Goal: Task Accomplishment & Management: Manage account settings

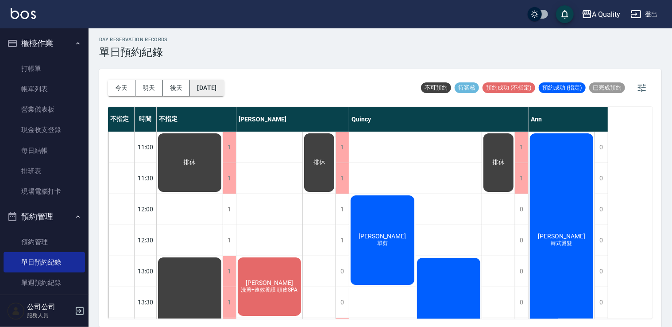
scroll to position [422, 0]
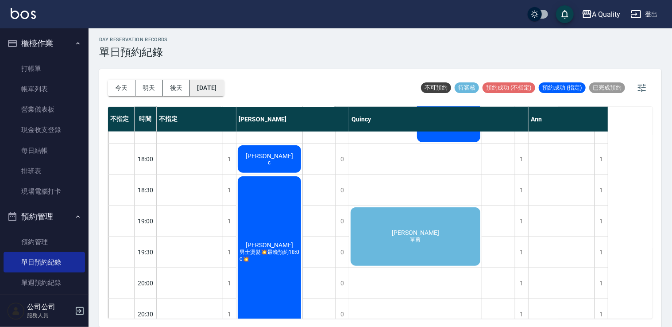
click at [224, 86] on button "[DATE]" at bounding box center [207, 88] width 34 height 16
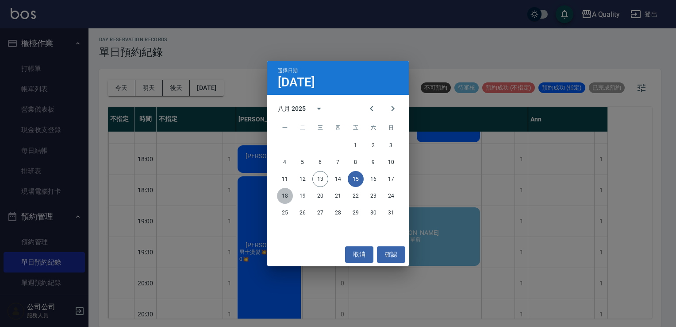
click at [286, 194] on button "18" at bounding box center [285, 196] width 16 height 16
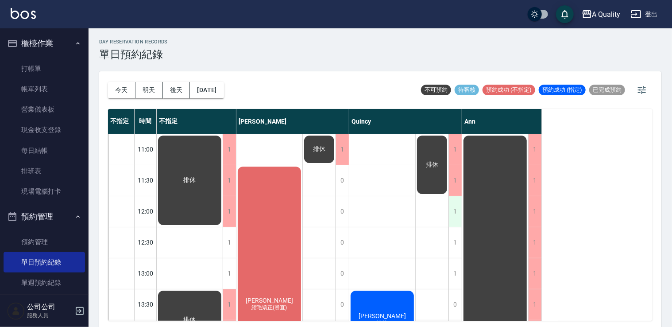
click at [451, 206] on div "1" at bounding box center [454, 211] width 13 height 31
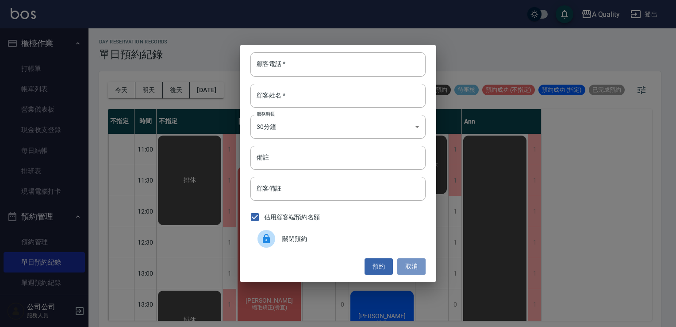
drag, startPoint x: 407, startPoint y: 267, endPoint x: 160, endPoint y: 85, distance: 306.7
click at [404, 265] on button "取消" at bounding box center [411, 266] width 28 height 16
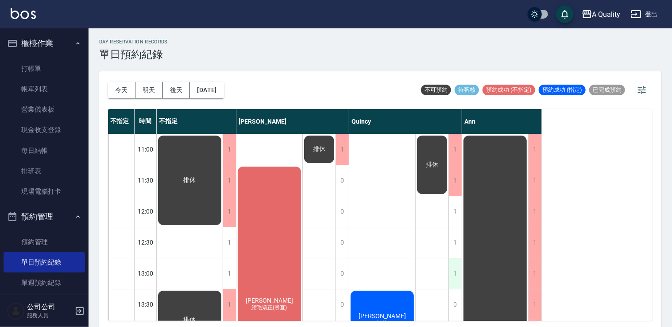
click at [451, 274] on div "1" at bounding box center [454, 273] width 13 height 31
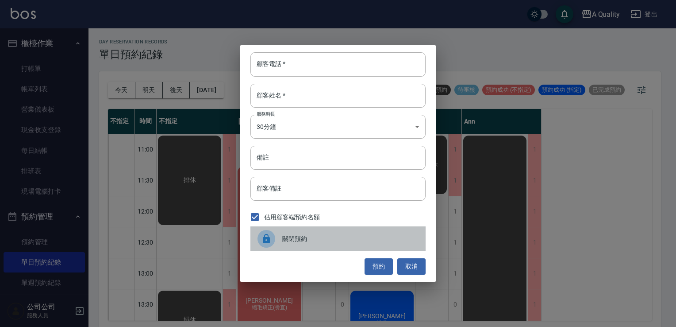
click at [276, 231] on div at bounding box center [270, 239] width 25 height 18
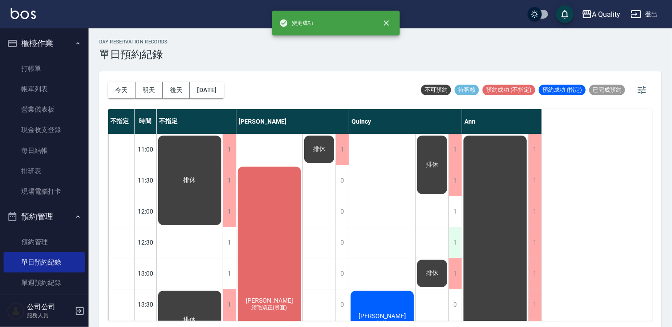
click at [450, 236] on div "1" at bounding box center [454, 242] width 13 height 31
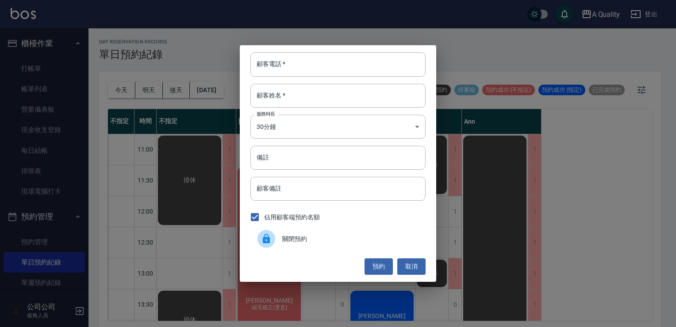
drag, startPoint x: 306, startPoint y: 237, endPoint x: 403, endPoint y: 220, distance: 97.9
click at [308, 236] on span "關閉預約" at bounding box center [350, 238] width 136 height 9
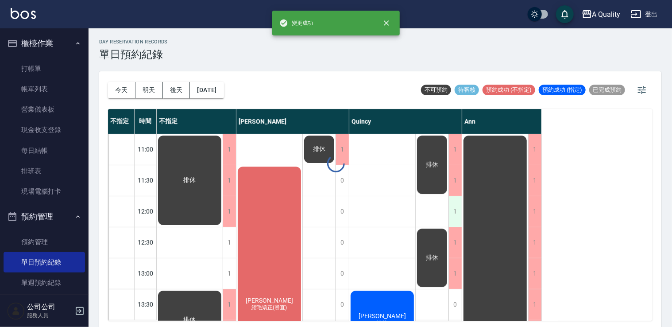
click at [459, 219] on div "1" at bounding box center [454, 211] width 13 height 31
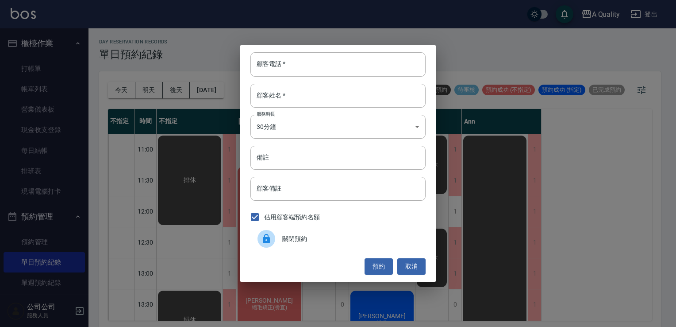
click at [301, 235] on span "關閉預約" at bounding box center [350, 238] width 136 height 9
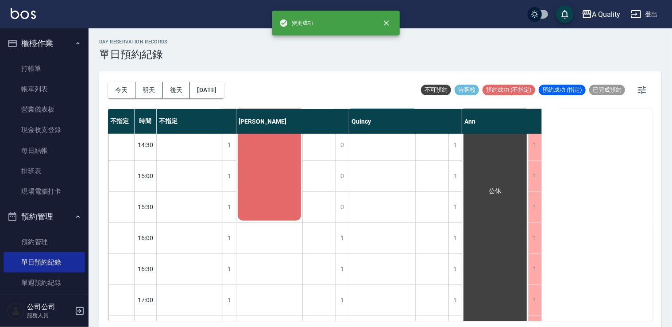
scroll to position [89, 0]
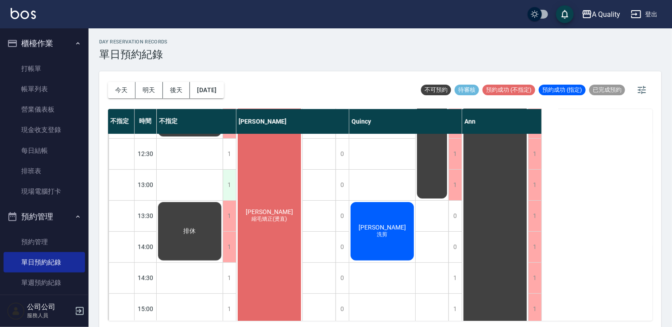
click at [230, 189] on div "1" at bounding box center [229, 185] width 13 height 31
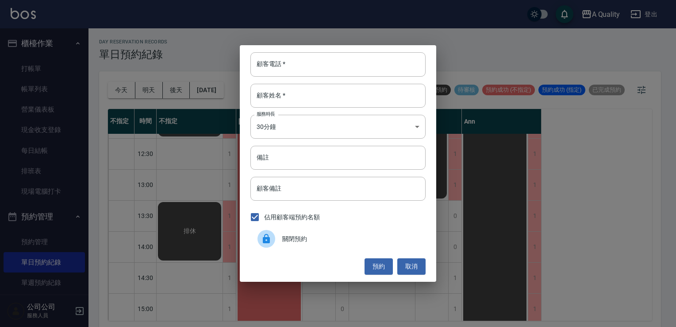
click at [288, 250] on div "顧客電話   * 顧客電話   * 顧客姓名   * 顧客姓名   * 服務時長 30分鐘 1 服務時長 備註 備註 顧客備註 顧客備註 佔用顧客端預約名額 …" at bounding box center [338, 163] width 197 height 236
click at [290, 236] on span "關閉預約" at bounding box center [350, 238] width 136 height 9
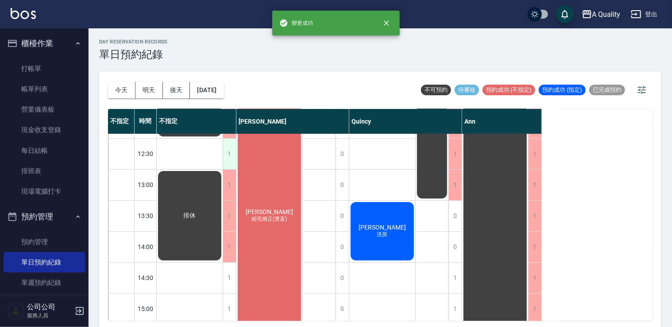
click at [225, 151] on div "1" at bounding box center [229, 154] width 13 height 31
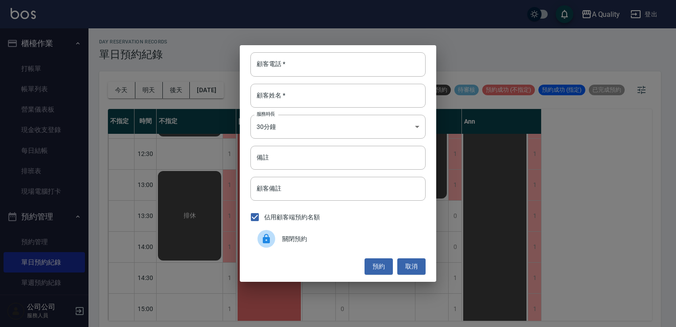
click at [299, 239] on span "關閉預約" at bounding box center [350, 238] width 136 height 9
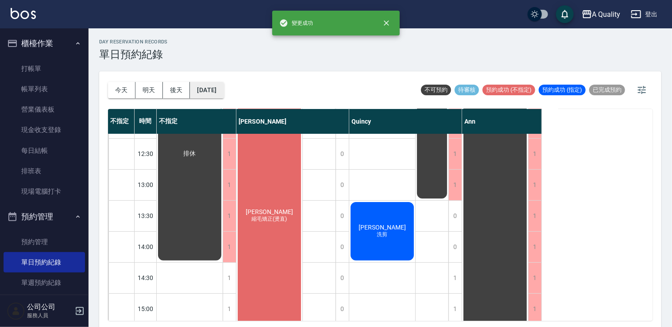
click at [224, 85] on button "[DATE]" at bounding box center [207, 90] width 34 height 16
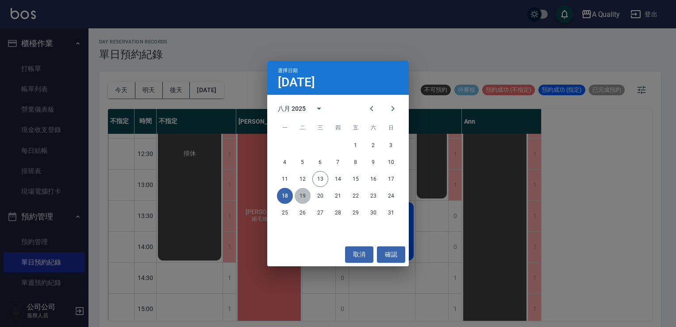
click at [305, 195] on button "19" at bounding box center [303, 196] width 16 height 16
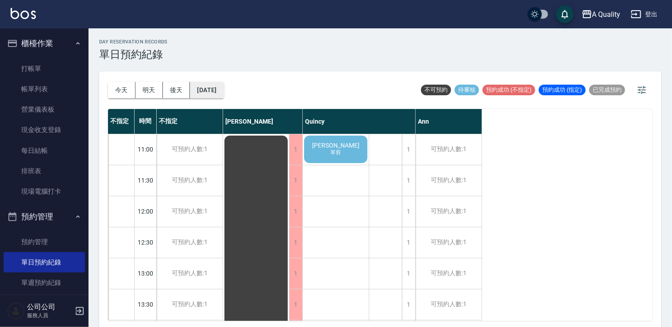
click at [224, 91] on button "[DATE]" at bounding box center [207, 90] width 34 height 16
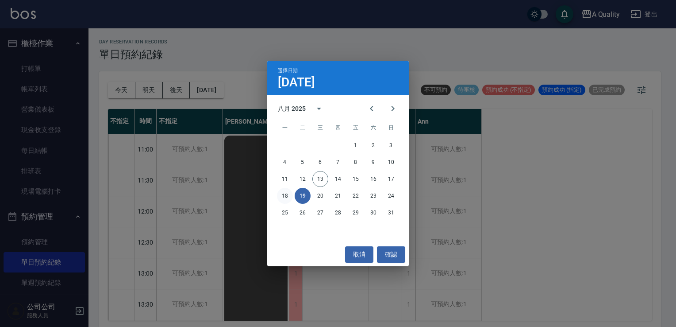
click at [285, 194] on button "18" at bounding box center [285, 196] width 16 height 16
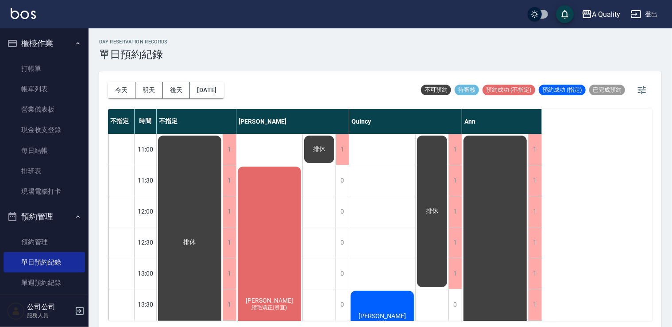
click at [210, 72] on div "[DATE] [DATE] [DATE] [DATE]" at bounding box center [166, 90] width 116 height 38
click at [220, 88] on button "[DATE]" at bounding box center [207, 90] width 34 height 16
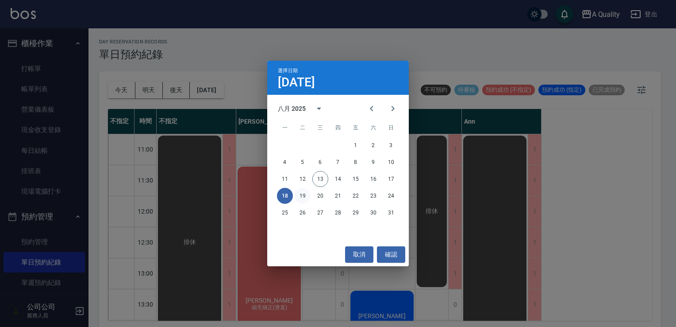
click at [298, 193] on button "19" at bounding box center [303, 196] width 16 height 16
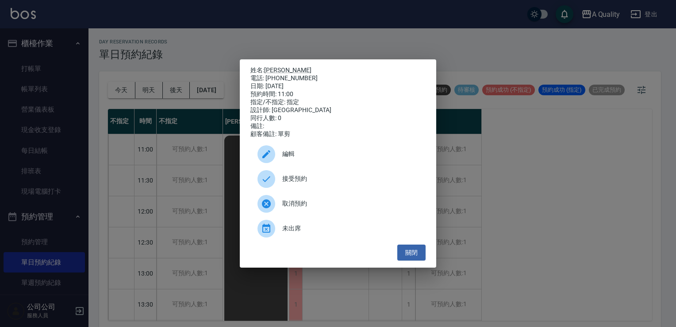
click at [288, 157] on span "編輯" at bounding box center [350, 153] width 136 height 9
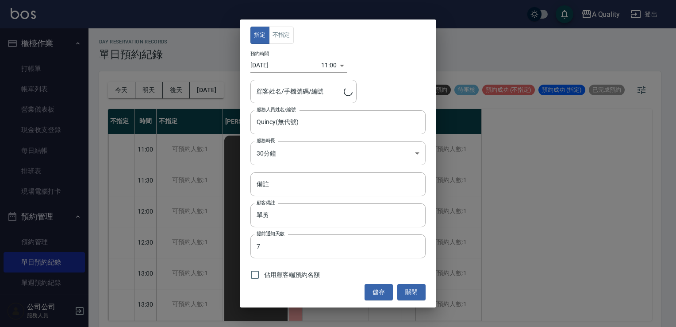
type input "[PERSON_NAME]/0970522417/"
click at [278, 152] on body "A Quality 登出 櫃檯作業 打帳單 帳單列表 營業儀表板 現金收支登錄 每日結帳 排班表 現場電腦打卡 預約管理 預約管理 單日預約紀錄 單週預約紀錄…" at bounding box center [338, 164] width 676 height 329
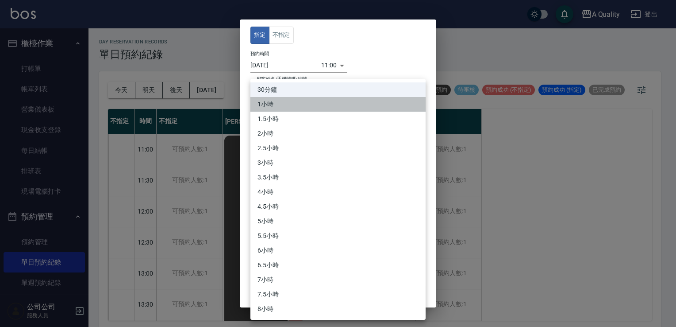
click at [276, 101] on li "1小時" at bounding box center [338, 104] width 175 height 15
type input "2"
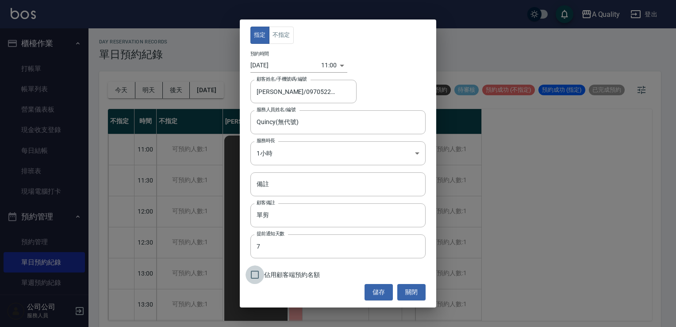
drag, startPoint x: 259, startPoint y: 273, endPoint x: 266, endPoint y: 274, distance: 7.6
click at [262, 274] on input "佔用顧客端預約名額" at bounding box center [255, 274] width 19 height 19
checkbox input "true"
click at [386, 284] on button "儲存" at bounding box center [379, 292] width 28 height 16
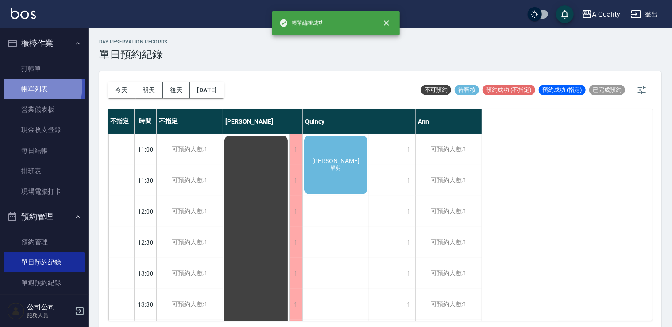
click at [32, 87] on link "帳單列表" at bounding box center [44, 89] width 81 height 20
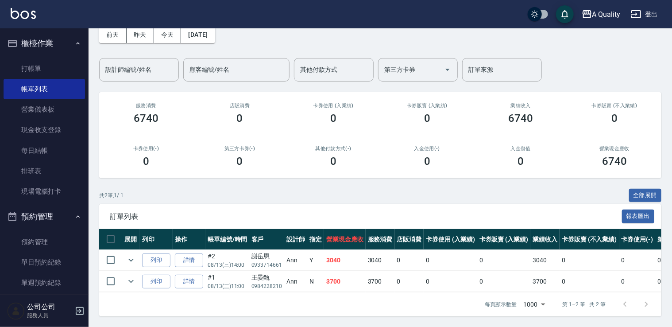
scroll to position [51, 0]
click at [131, 254] on icon "expand row" at bounding box center [131, 259] width 11 height 11
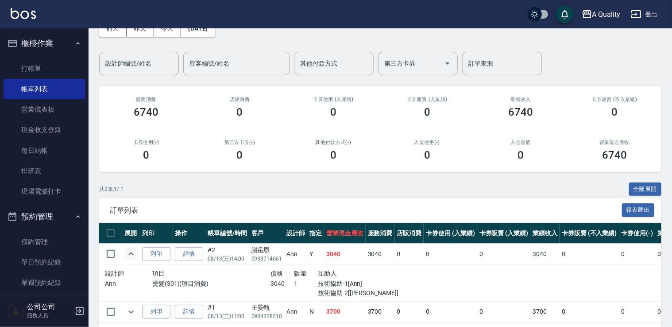
click at [131, 249] on icon "expand row" at bounding box center [131, 253] width 11 height 11
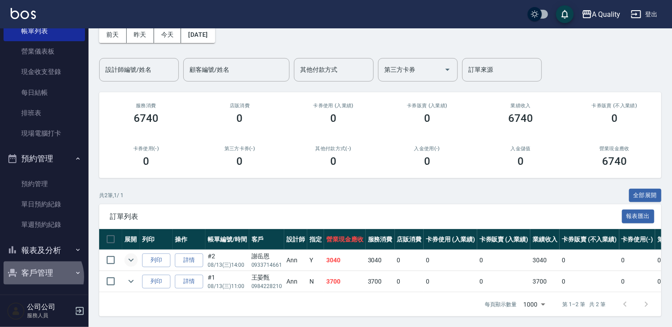
click at [40, 277] on button "客戶管理" at bounding box center [44, 272] width 81 height 23
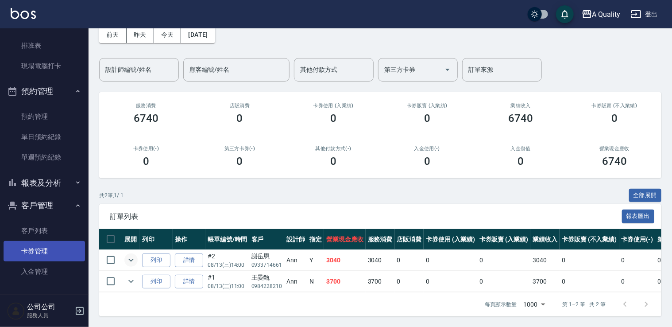
scroll to position [126, 0]
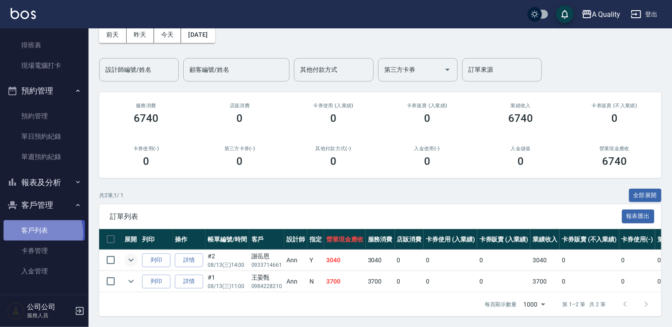
drag, startPoint x: 37, startPoint y: 233, endPoint x: 73, endPoint y: 127, distance: 111.1
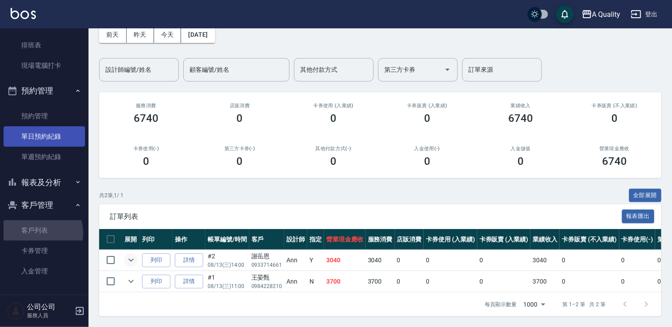
click at [37, 232] on link "客戶列表" at bounding box center [44, 230] width 81 height 20
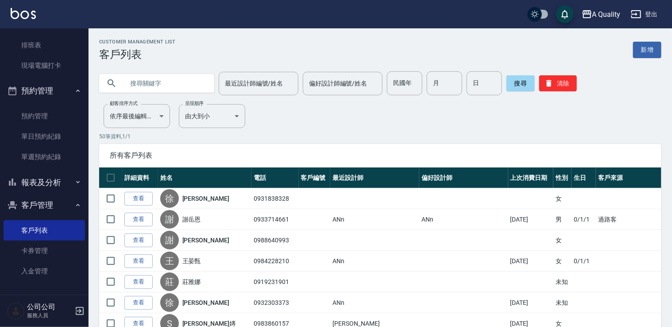
paste input "091757662"
type input "091757662"
click at [523, 79] on button "搜尋" at bounding box center [520, 83] width 28 height 16
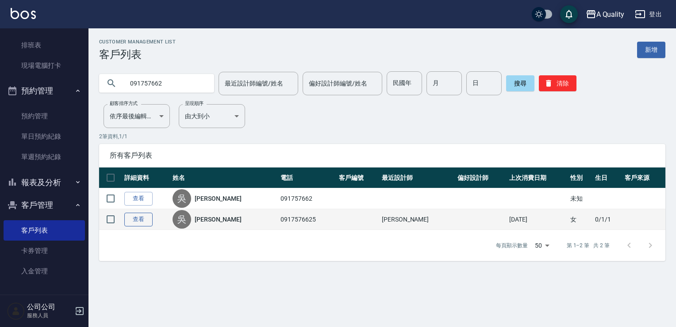
click at [131, 215] on link "查看" at bounding box center [138, 219] width 28 height 14
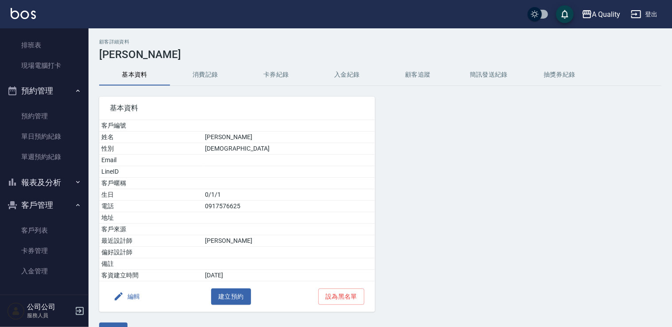
click at [207, 74] on button "消費記錄" at bounding box center [205, 74] width 71 height 21
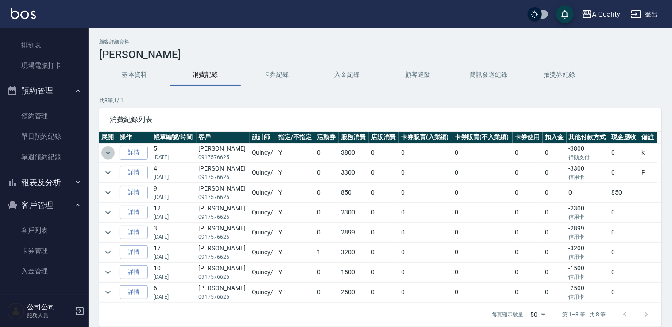
click at [108, 153] on icon "expand row" at bounding box center [108, 152] width 11 height 11
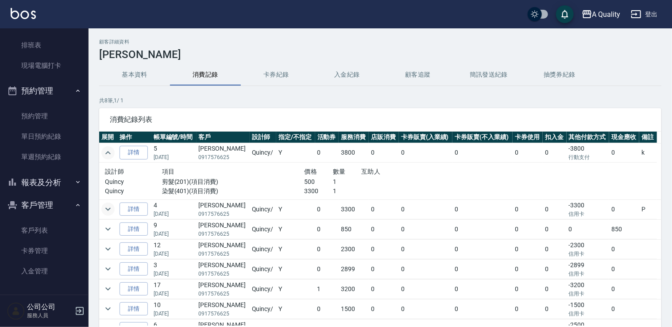
click at [110, 212] on icon "expand row" at bounding box center [108, 209] width 11 height 11
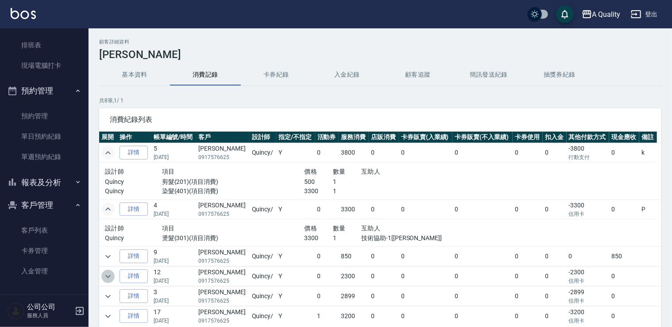
click at [113, 272] on button "expand row" at bounding box center [107, 276] width 13 height 13
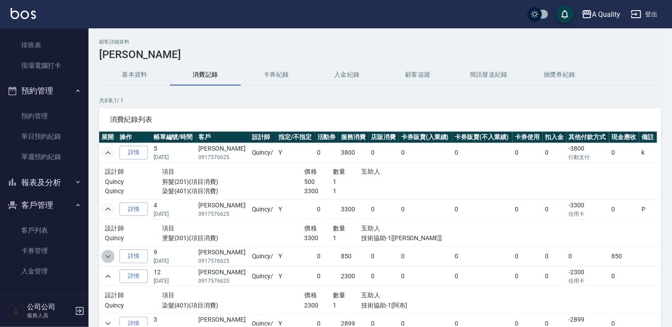
click at [112, 251] on icon "expand row" at bounding box center [108, 256] width 11 height 11
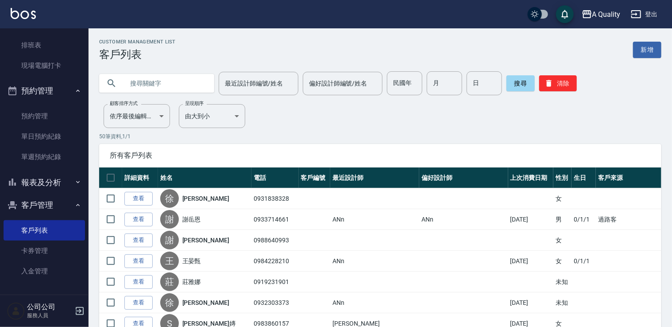
paste input "091757662"
type input "091757662"
click at [521, 83] on button "搜尋" at bounding box center [520, 83] width 28 height 16
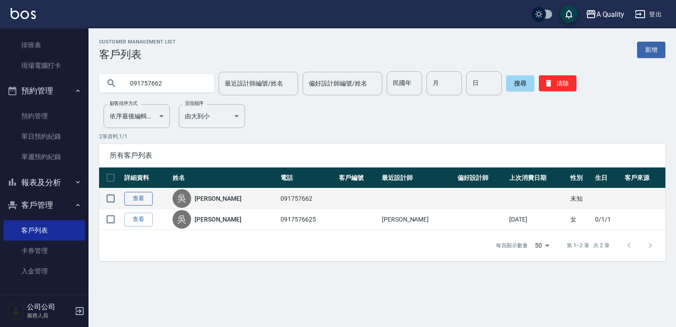
click at [142, 196] on link "查看" at bounding box center [138, 199] width 28 height 14
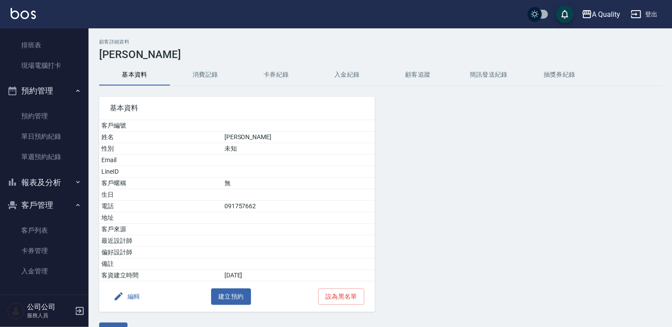
click at [215, 79] on button "消費記錄" at bounding box center [205, 74] width 71 height 21
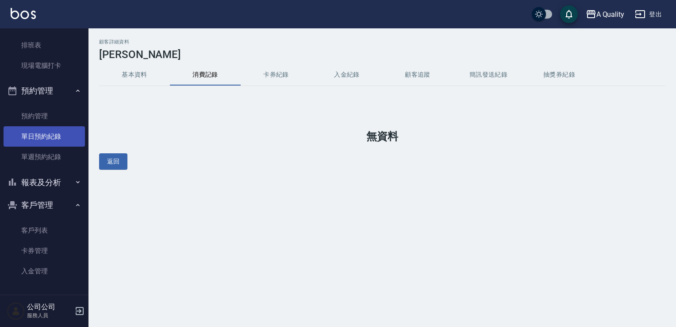
click at [35, 128] on link "單日預約紀錄" at bounding box center [44, 136] width 81 height 20
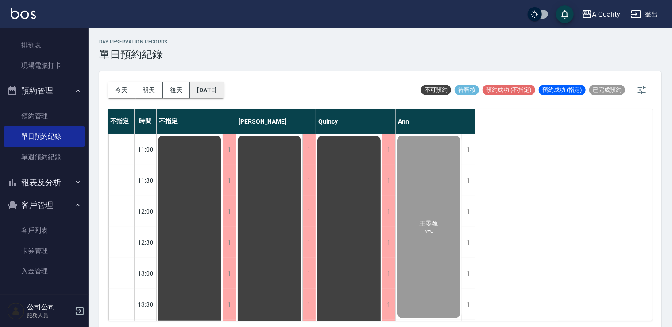
click at [224, 90] on button "[DATE]" at bounding box center [207, 90] width 34 height 16
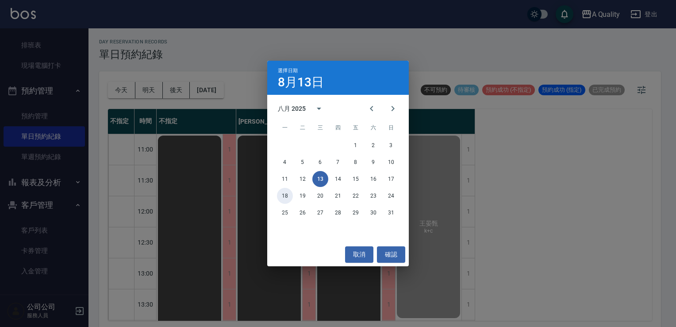
click at [281, 196] on button "18" at bounding box center [285, 196] width 16 height 16
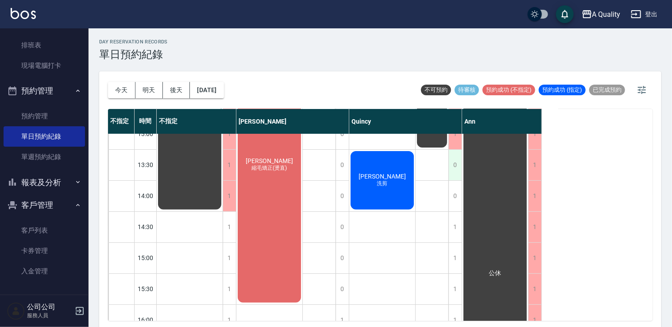
scroll to position [44, 0]
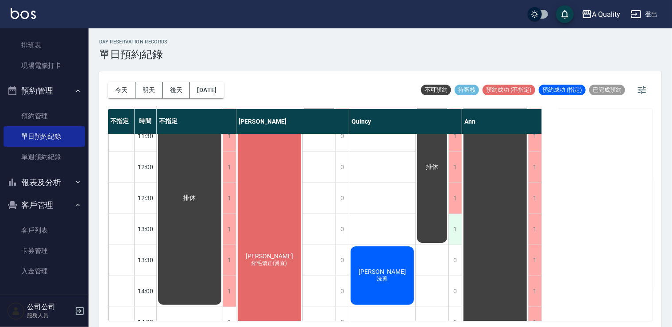
click at [450, 222] on div "1" at bounding box center [454, 229] width 13 height 31
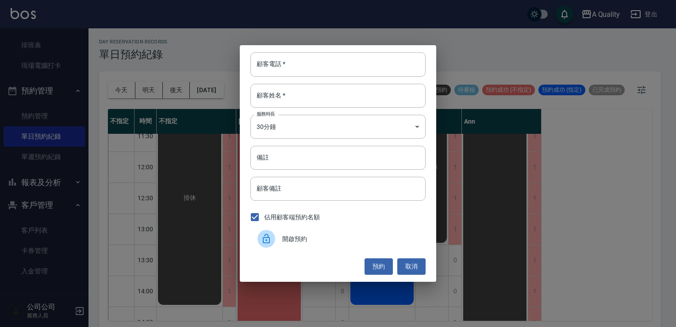
click at [269, 233] on icon at bounding box center [266, 238] width 11 height 11
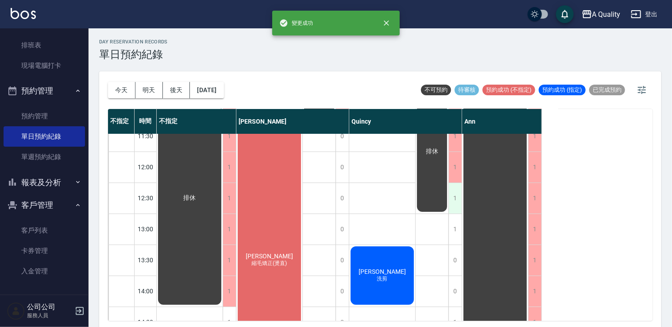
click at [454, 194] on div "1" at bounding box center [454, 198] width 13 height 31
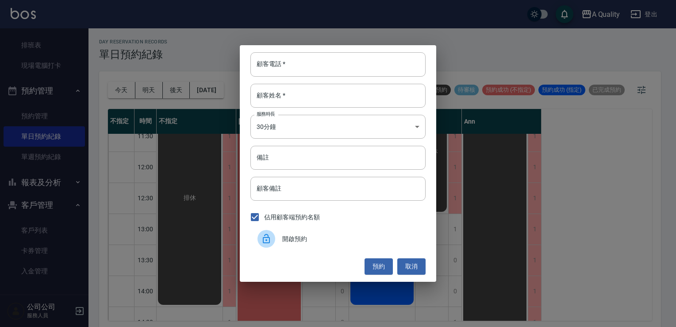
click at [296, 238] on span "開啟預約" at bounding box center [350, 238] width 136 height 9
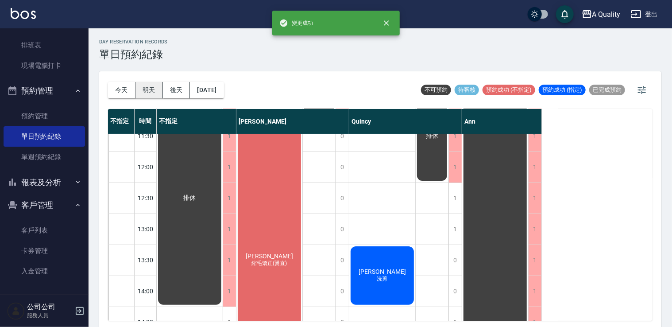
drag, startPoint x: 146, startPoint y: 90, endPoint x: 152, endPoint y: 92, distance: 6.2
click at [147, 90] on button "明天" at bounding box center [148, 90] width 27 height 16
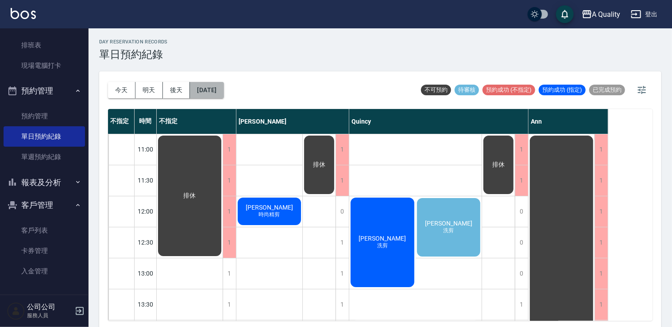
click at [217, 86] on button "[DATE]" at bounding box center [207, 90] width 34 height 16
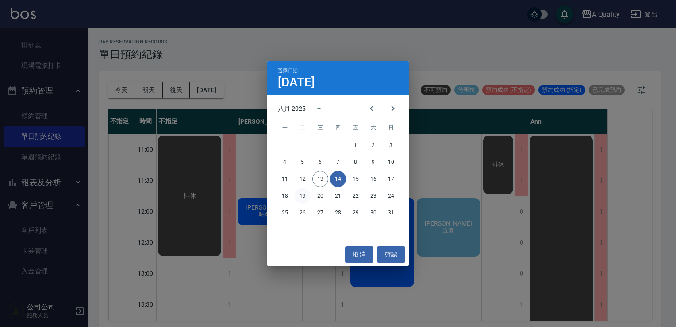
click at [302, 195] on button "19" at bounding box center [303, 196] width 16 height 16
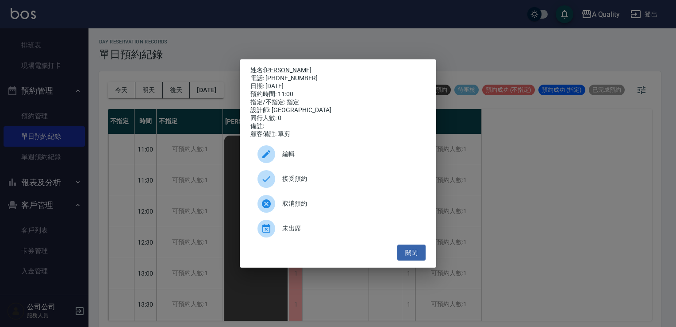
click at [275, 67] on link "[PERSON_NAME]" at bounding box center [287, 69] width 47 height 7
drag, startPoint x: 416, startPoint y: 258, endPoint x: 408, endPoint y: 256, distance: 8.2
click at [416, 258] on button "關閉" at bounding box center [411, 252] width 28 height 16
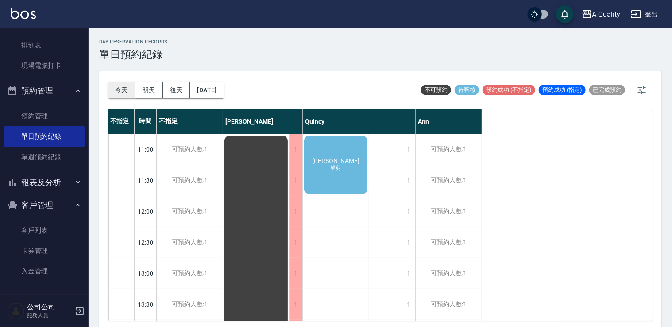
click at [127, 86] on button "今天" at bounding box center [121, 90] width 27 height 16
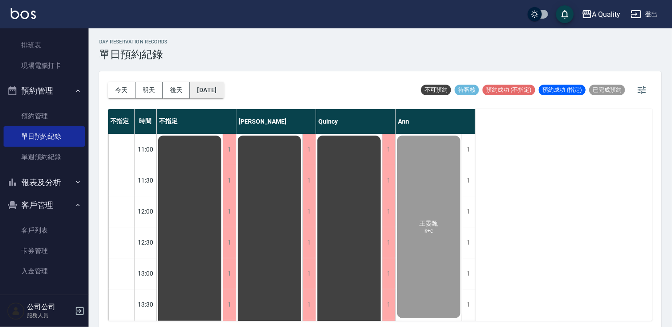
click at [208, 86] on button "[DATE]" at bounding box center [207, 90] width 34 height 16
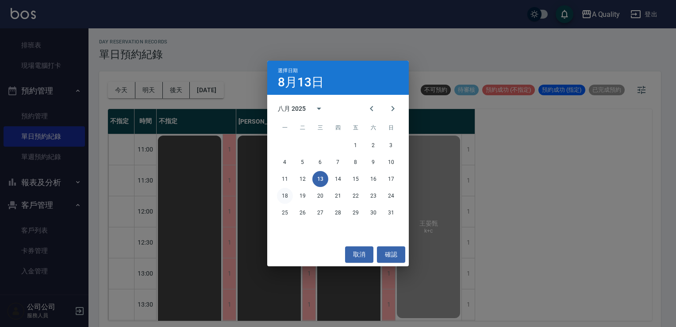
click at [283, 196] on button "18" at bounding box center [285, 196] width 16 height 16
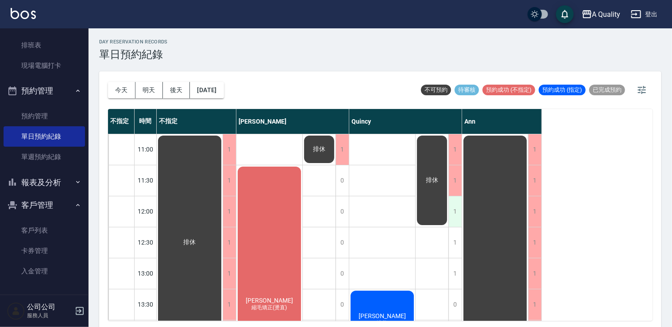
click at [454, 205] on div "1" at bounding box center [454, 211] width 13 height 31
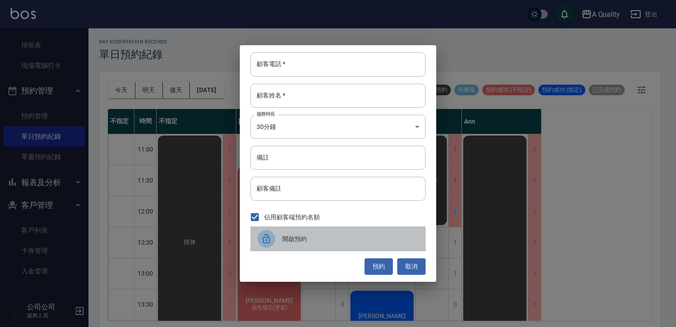
click at [290, 236] on span "開啟預約" at bounding box center [350, 238] width 136 height 9
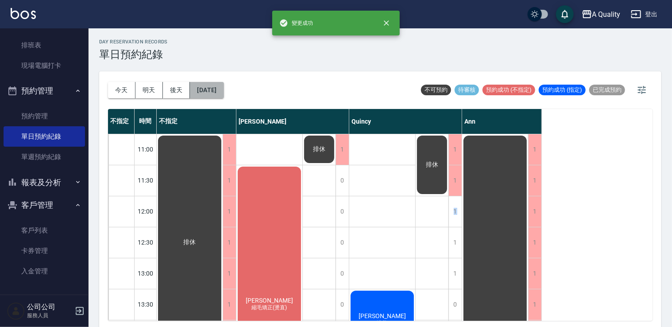
click at [218, 82] on button "[DATE]" at bounding box center [207, 90] width 34 height 16
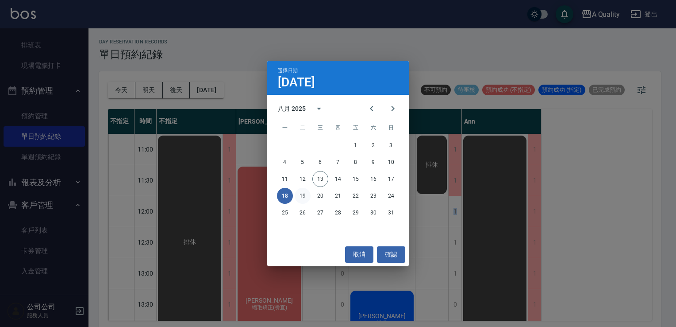
click at [301, 196] on button "19" at bounding box center [303, 196] width 16 height 16
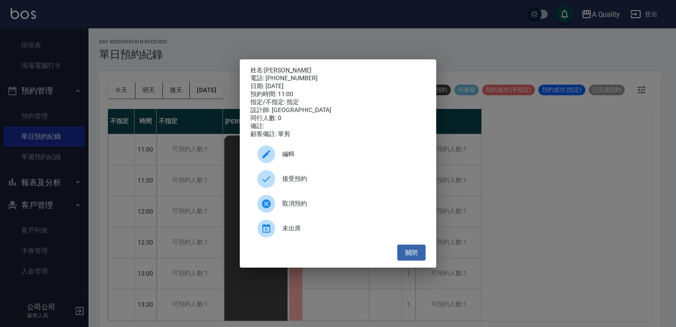
click at [297, 180] on span "接受預約" at bounding box center [350, 178] width 136 height 9
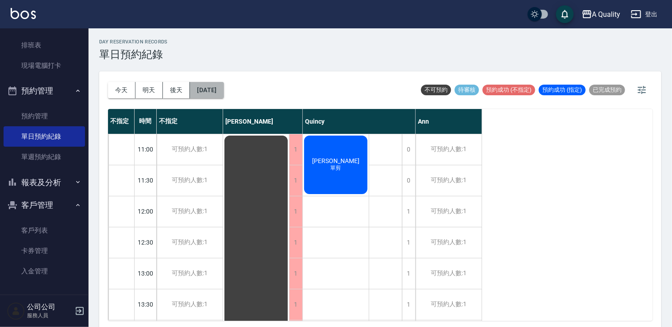
click at [210, 90] on button "[DATE]" at bounding box center [207, 90] width 34 height 16
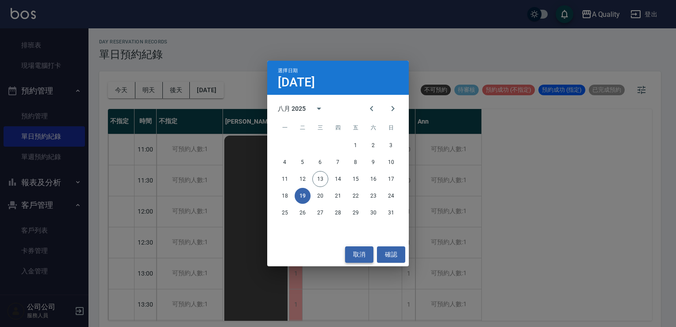
click at [353, 259] on button "取消" at bounding box center [359, 254] width 28 height 16
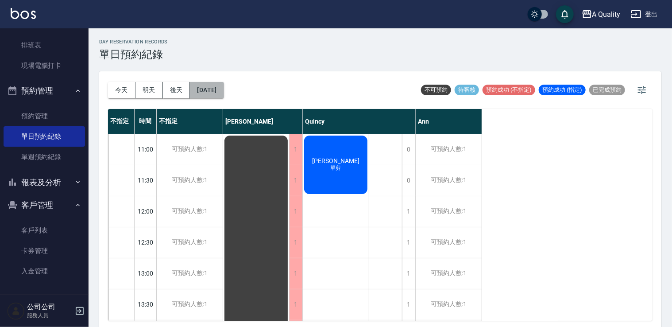
click at [224, 95] on button "[DATE]" at bounding box center [207, 90] width 34 height 16
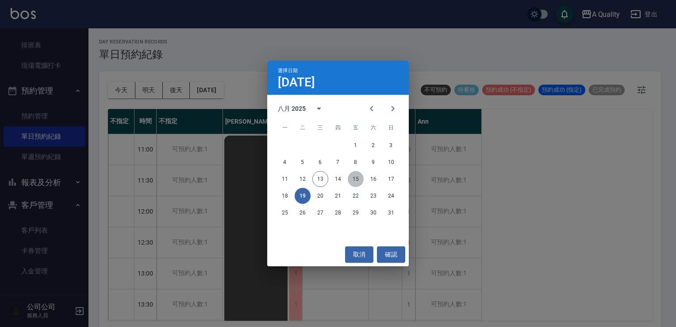
click at [352, 183] on button "15" at bounding box center [356, 179] width 16 height 16
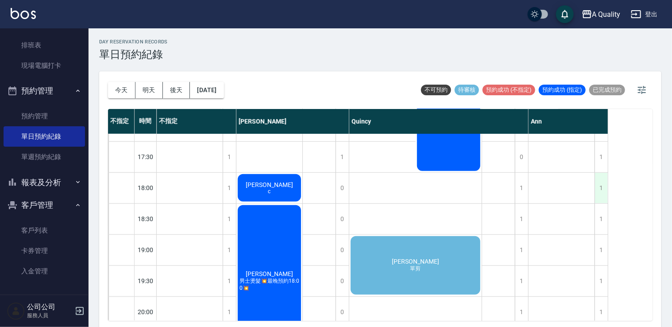
scroll to position [307, 0]
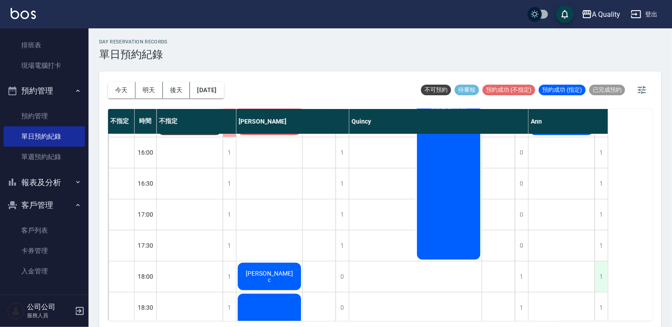
click at [598, 276] on div "1" at bounding box center [600, 276] width 13 height 31
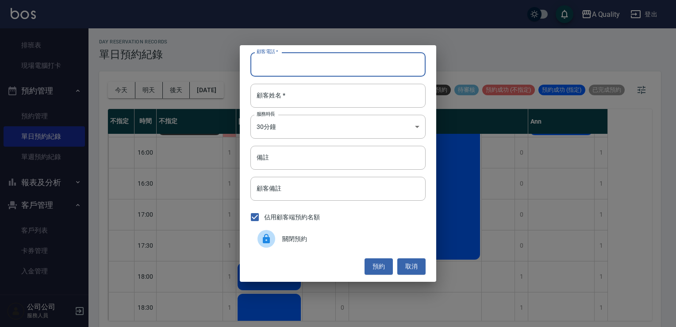
click at [321, 60] on input "顧客電話   *" at bounding box center [338, 64] width 175 height 24
type input "0938001819"
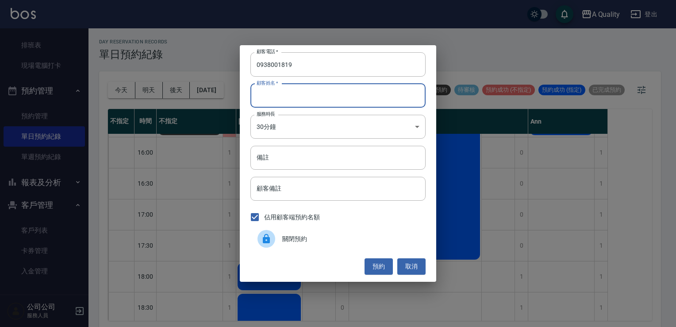
click at [301, 96] on input "顧客姓名   *" at bounding box center [338, 96] width 175 height 24
type input "x"
type input "ㄗ"
type input "[PERSON_NAME]"
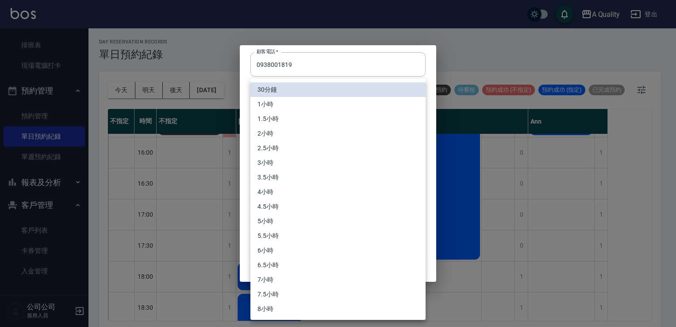
click at [290, 132] on body "A Quality 登出 櫃檯作業 打帳單 帳單列表 營業儀表板 現金收支登錄 每日結帳 排班表 現場電腦打卡 預約管理 預約管理 單日預約紀錄 單週預約紀錄…" at bounding box center [338, 164] width 676 height 329
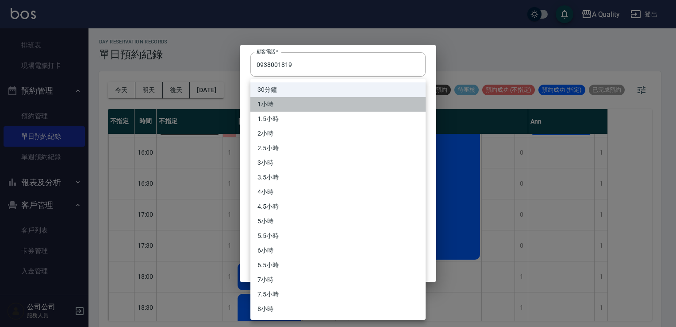
click at [285, 111] on li "1小時" at bounding box center [338, 104] width 175 height 15
type input "2"
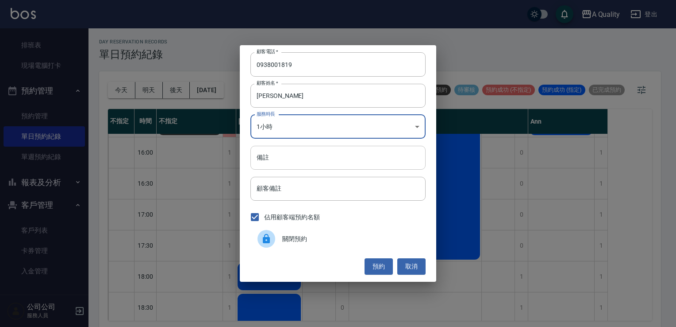
click at [277, 157] on input "備註" at bounding box center [338, 158] width 175 height 24
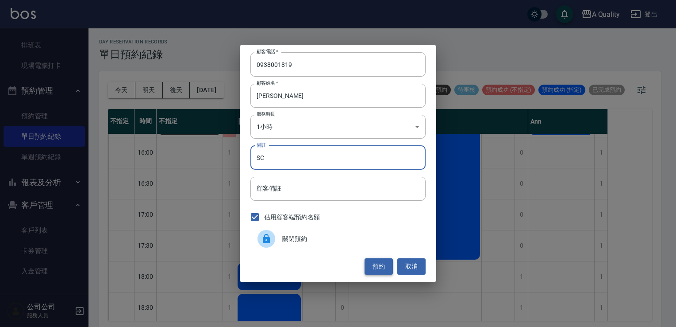
type input "SC"
click at [372, 268] on button "預約" at bounding box center [379, 266] width 28 height 16
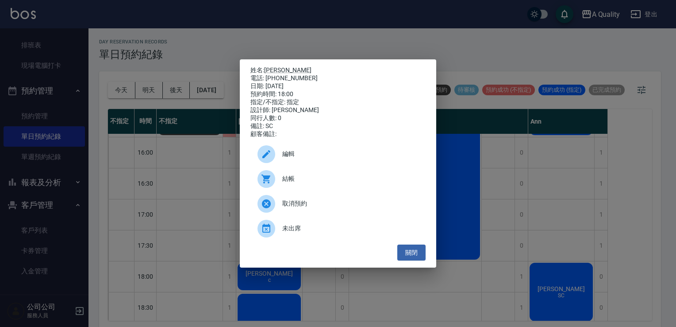
click at [299, 166] on div "編輯" at bounding box center [338, 154] width 175 height 25
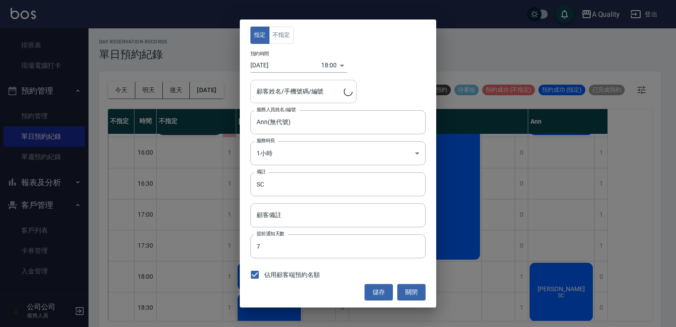
type input "[PERSON_NAME]/0938001819"
click at [279, 32] on button "不指定" at bounding box center [281, 35] width 25 height 17
click at [390, 293] on button "儲存" at bounding box center [379, 292] width 28 height 16
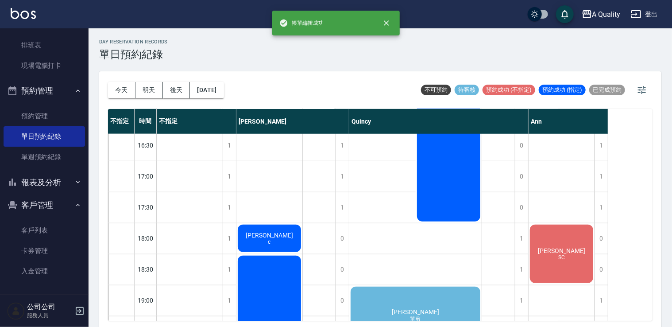
scroll to position [395, 0]
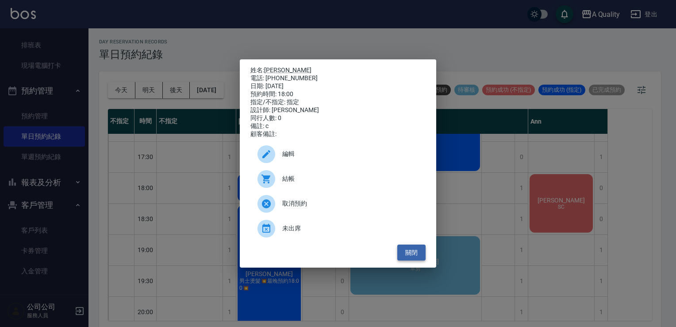
click at [412, 249] on button "關閉" at bounding box center [411, 252] width 28 height 16
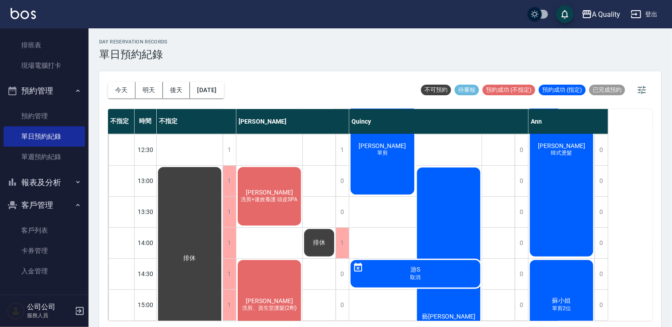
scroll to position [0, 0]
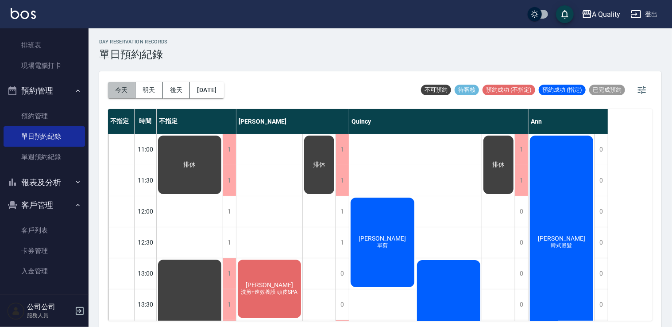
drag, startPoint x: 126, startPoint y: 86, endPoint x: 147, endPoint y: 83, distance: 21.0
click at [126, 85] on button "今天" at bounding box center [121, 90] width 27 height 16
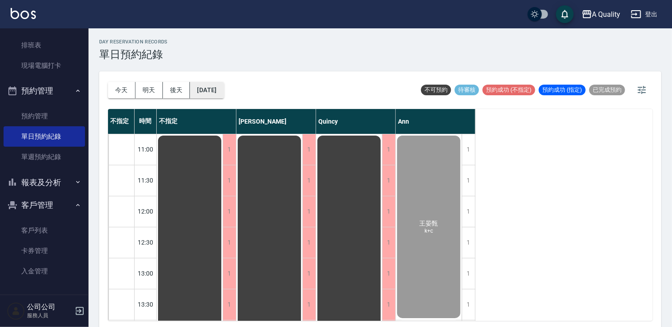
click at [224, 92] on button "[DATE]" at bounding box center [207, 90] width 34 height 16
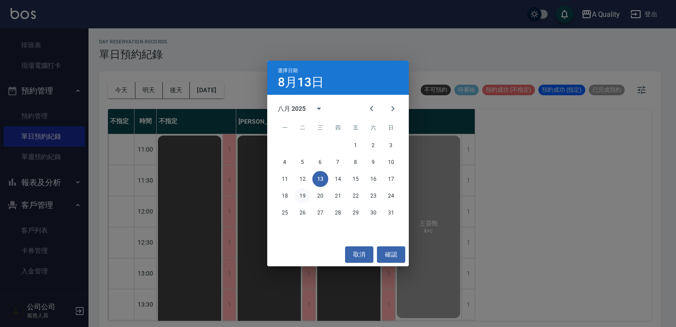
click at [294, 195] on div "18 19 20 21 22 23 24" at bounding box center [338, 196] width 142 height 16
click at [303, 195] on button "19" at bounding box center [303, 196] width 16 height 16
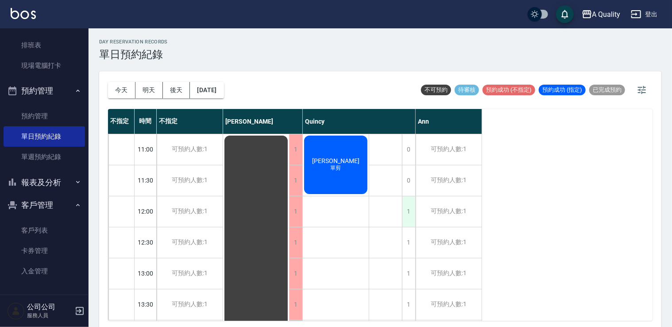
click at [405, 207] on div "1" at bounding box center [408, 211] width 13 height 31
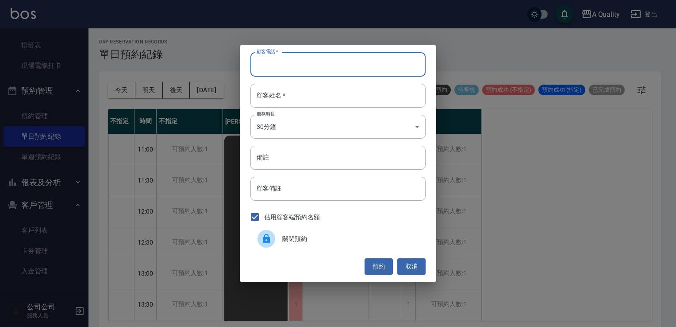
paste input "091757662"
type input "091757662"
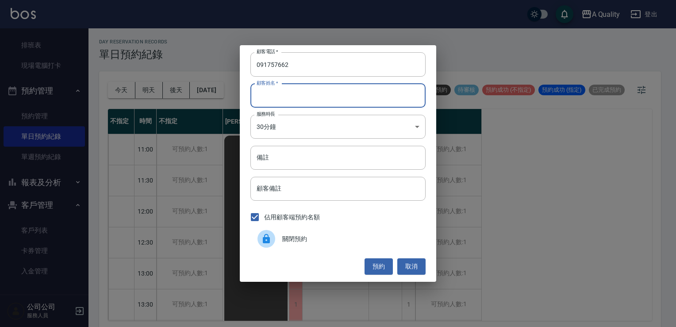
paste input "[PERSON_NAME]"
type input "[PERSON_NAME]"
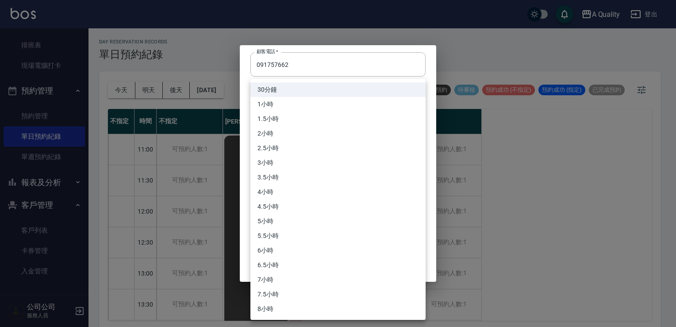
click at [308, 129] on body "A Quality 登出 櫃檯作業 打帳單 帳單列表 營業儀表板 現金收支登錄 每日結帳 排班表 現場電腦打卡 預約管理 預約管理 單日預約紀錄 單週預約紀錄…" at bounding box center [338, 164] width 676 height 329
click at [283, 200] on li "4.5小時" at bounding box center [338, 206] width 175 height 15
type input "9"
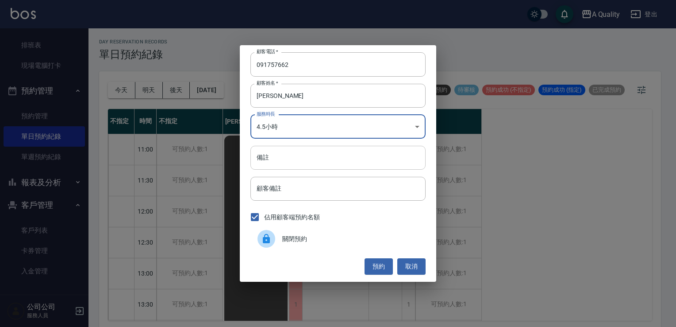
click at [285, 155] on input "備註" at bounding box center [338, 158] width 175 height 24
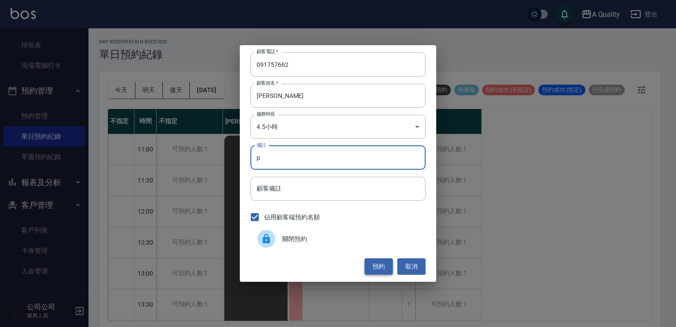
type input "p"
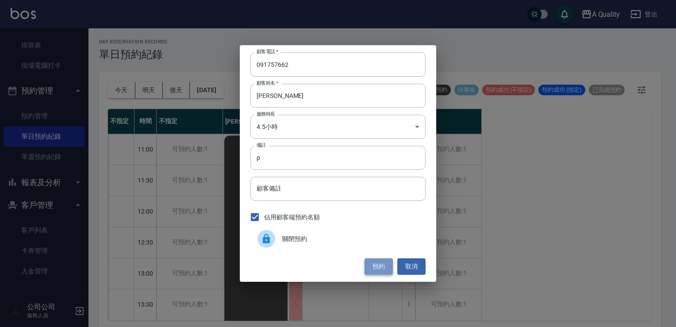
click at [381, 265] on button "預約" at bounding box center [379, 266] width 28 height 16
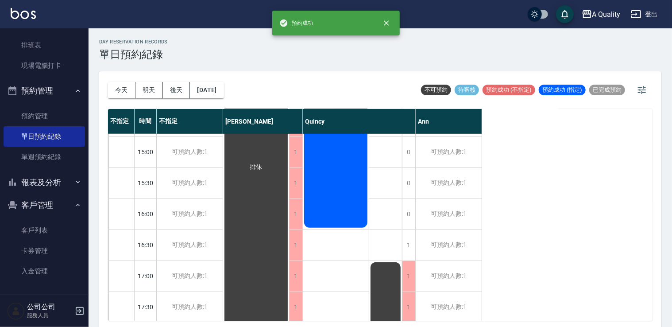
scroll to position [310, 0]
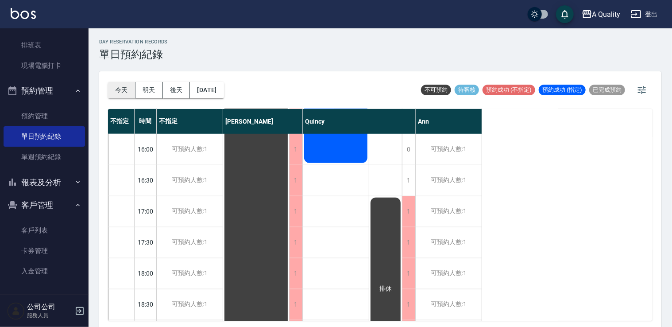
click at [112, 88] on button "今天" at bounding box center [121, 90] width 27 height 16
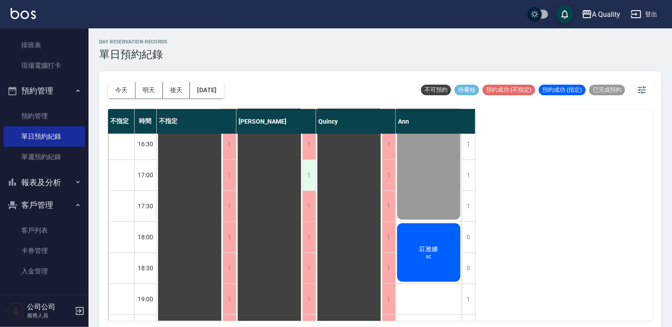
scroll to position [378, 0]
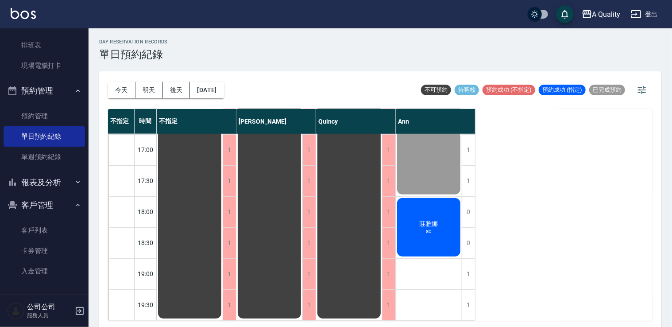
click at [198, 45] on span "莊雅娜" at bounding box center [190, 41] width 16 height 8
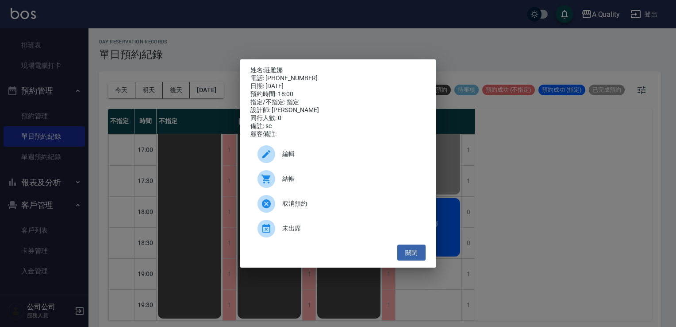
click at [323, 189] on div "結帳" at bounding box center [338, 178] width 175 height 25
drag, startPoint x: 414, startPoint y: 262, endPoint x: 352, endPoint y: 246, distance: 63.9
click at [413, 261] on button "關閉" at bounding box center [411, 252] width 28 height 16
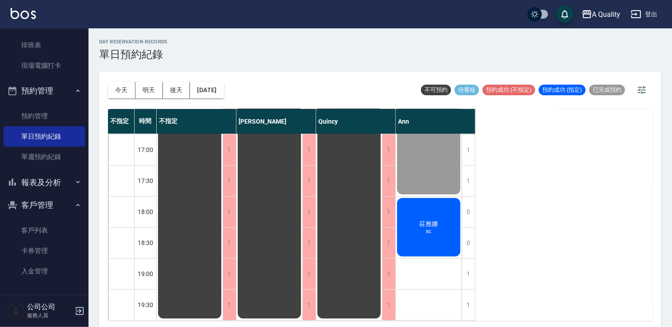
scroll to position [0, 0]
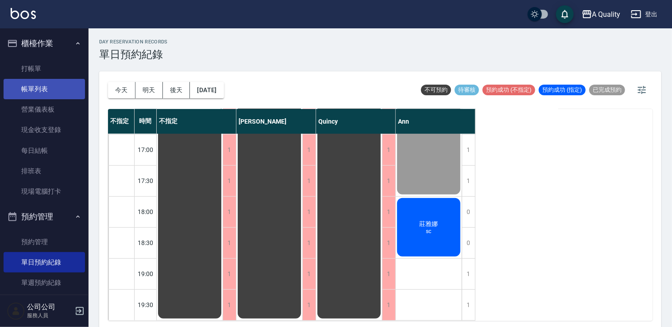
drag, startPoint x: 48, startPoint y: 89, endPoint x: 44, endPoint y: 93, distance: 5.0
click at [48, 89] on link "帳單列表" at bounding box center [44, 89] width 81 height 20
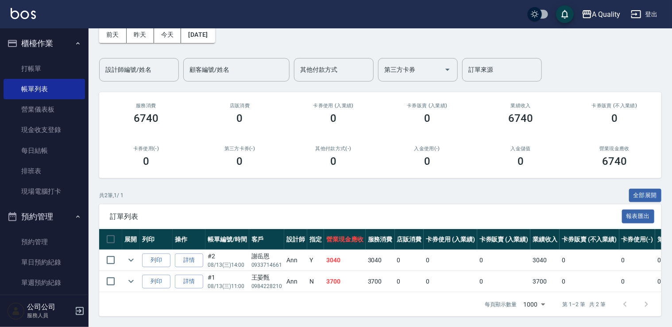
scroll to position [51, 0]
click at [58, 254] on link "單日預約紀錄" at bounding box center [44, 262] width 81 height 20
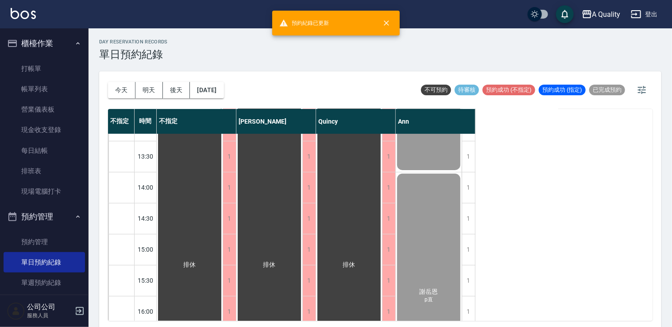
scroll to position [221, 0]
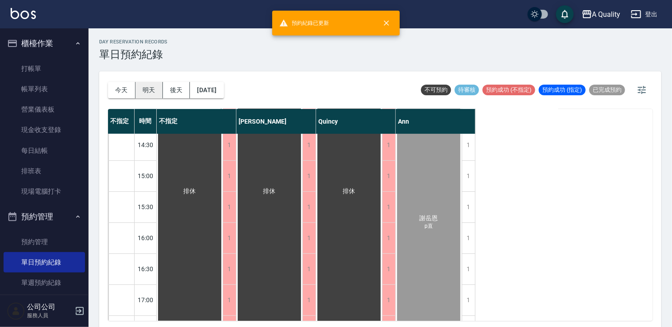
click at [146, 85] on button "明天" at bounding box center [148, 90] width 27 height 16
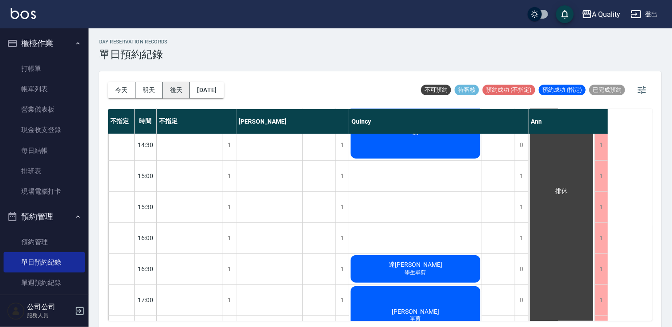
click at [180, 86] on button "後天" at bounding box center [176, 90] width 27 height 16
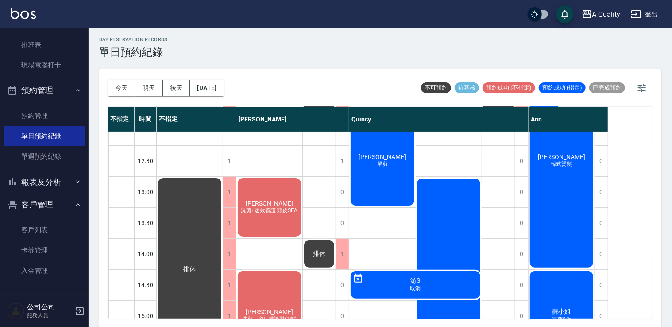
scroll to position [133, 0]
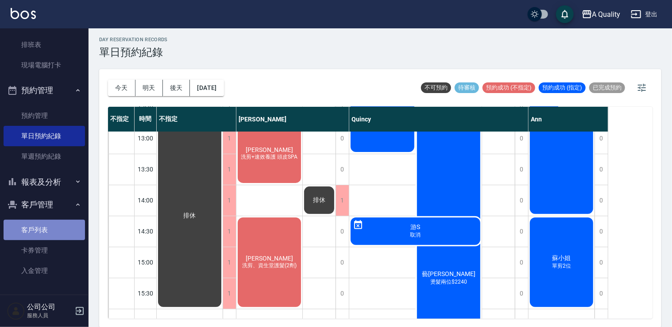
click at [56, 226] on link "客戶列表" at bounding box center [44, 230] width 81 height 20
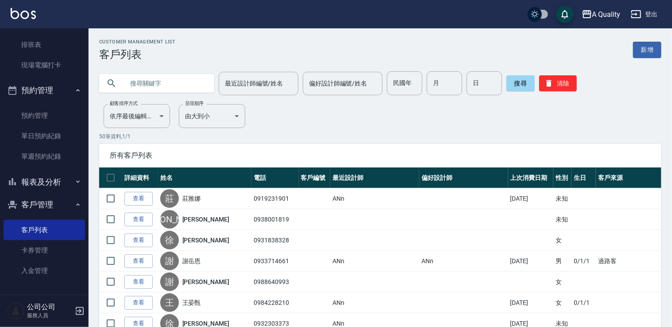
click at [163, 91] on input "text" at bounding box center [165, 83] width 83 height 24
type input "0938001819"
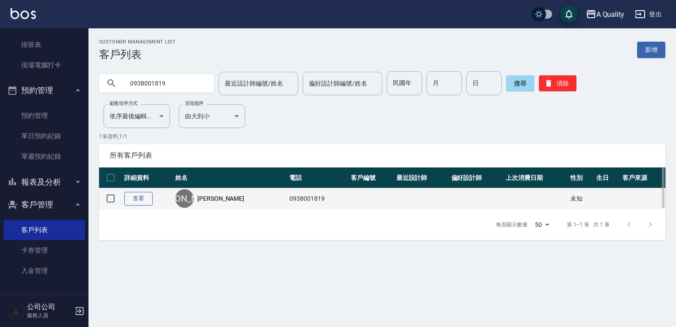
click at [145, 198] on link "查看" at bounding box center [138, 199] width 28 height 14
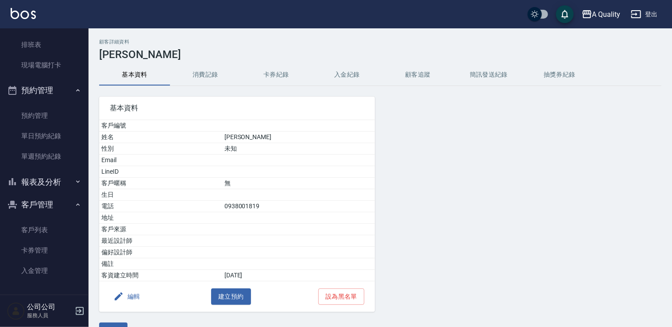
click at [200, 73] on button "消費記錄" at bounding box center [205, 74] width 71 height 21
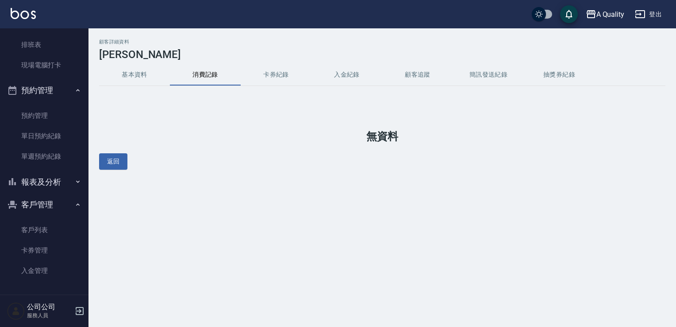
click at [127, 73] on button "基本資料" at bounding box center [134, 74] width 71 height 21
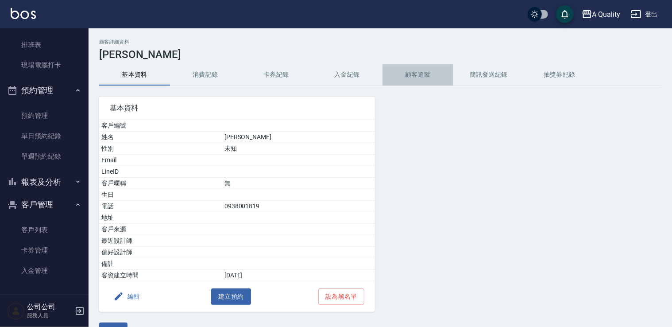
click at [417, 76] on button "顧客追蹤" at bounding box center [417, 74] width 71 height 21
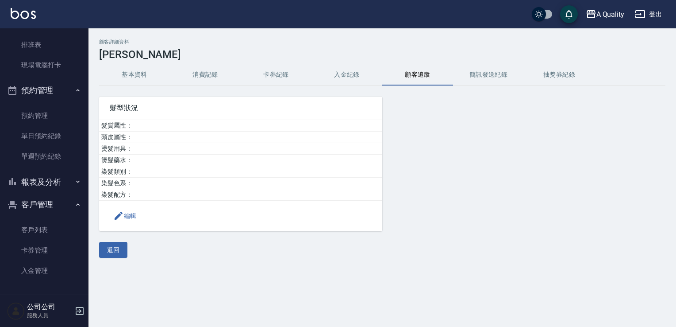
click at [517, 69] on button "簡訊發送紀錄" at bounding box center [488, 74] width 71 height 21
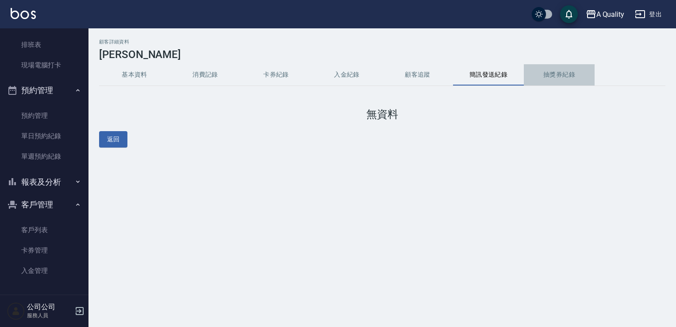
drag, startPoint x: 558, startPoint y: 70, endPoint x: 502, endPoint y: 70, distance: 56.2
click at [558, 70] on button "抽獎券紀錄" at bounding box center [559, 74] width 71 height 21
click at [484, 74] on button "簡訊發送紀錄" at bounding box center [488, 74] width 71 height 21
drag, startPoint x: 274, startPoint y: 72, endPoint x: 206, endPoint y: 73, distance: 68.2
click at [273, 72] on button "卡券紀錄" at bounding box center [276, 74] width 71 height 21
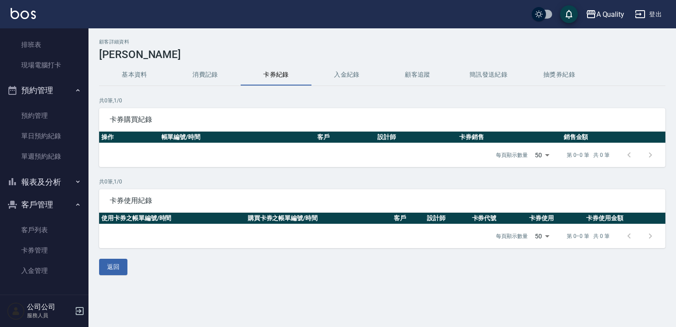
click at [206, 73] on button "消費記錄" at bounding box center [205, 74] width 71 height 21
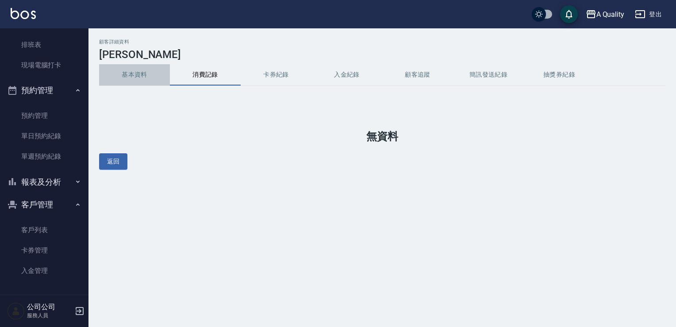
click at [133, 77] on button "基本資料" at bounding box center [134, 74] width 71 height 21
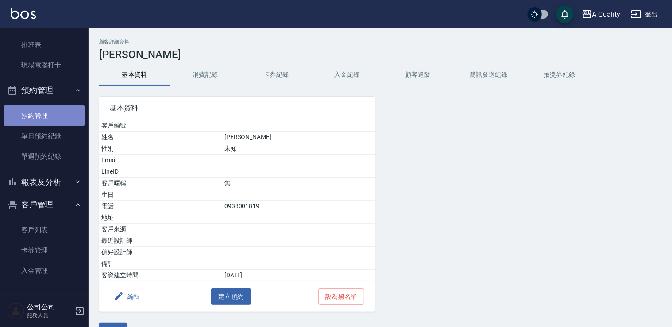
click at [47, 122] on link "預約管理" at bounding box center [44, 115] width 81 height 20
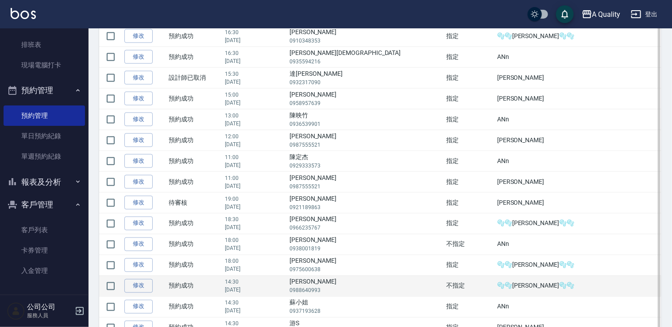
scroll to position [664, 0]
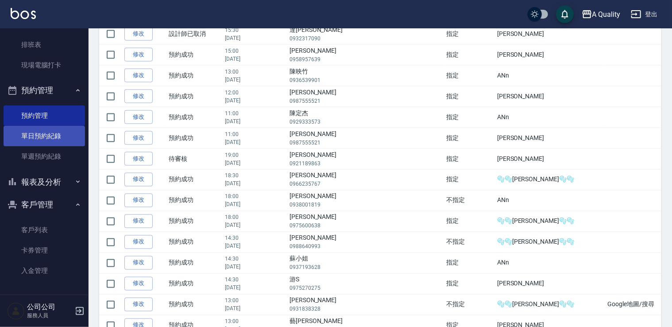
click at [50, 137] on link "單日預約紀錄" at bounding box center [44, 136] width 81 height 20
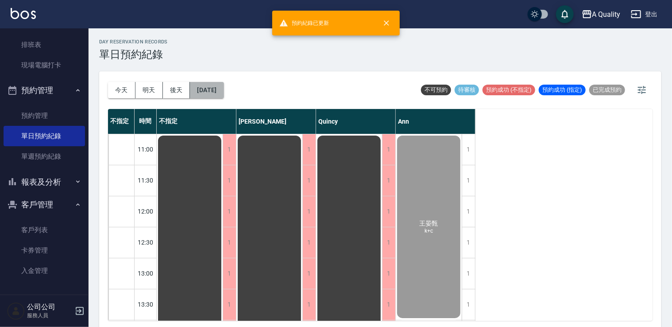
click at [224, 93] on button "[DATE]" at bounding box center [207, 90] width 34 height 16
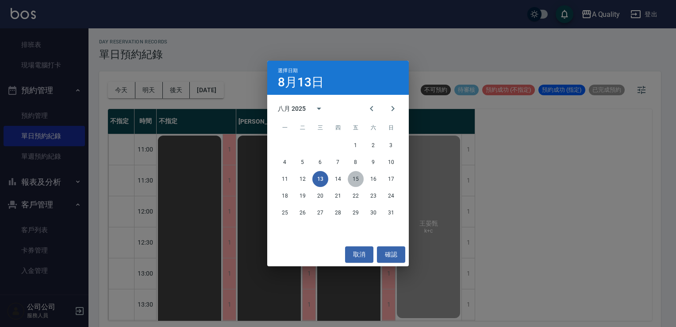
click at [357, 177] on button "15" at bounding box center [356, 179] width 16 height 16
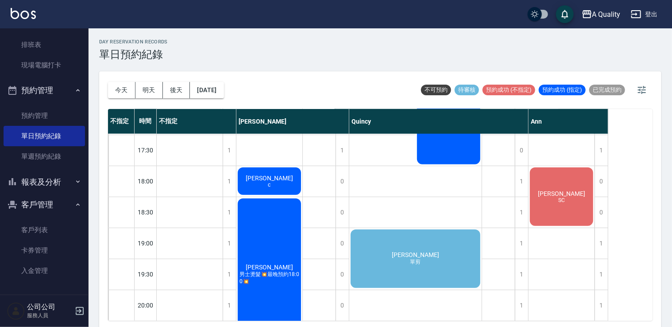
scroll to position [440, 0]
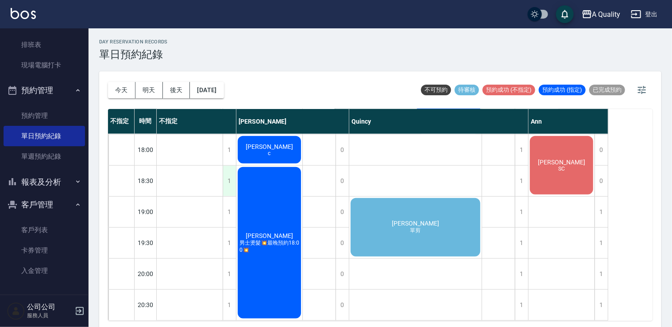
click at [232, 177] on div "1" at bounding box center [229, 181] width 13 height 31
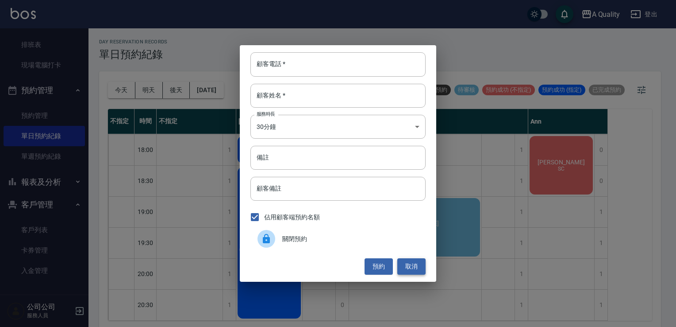
click at [418, 268] on button "取消" at bounding box center [411, 266] width 28 height 16
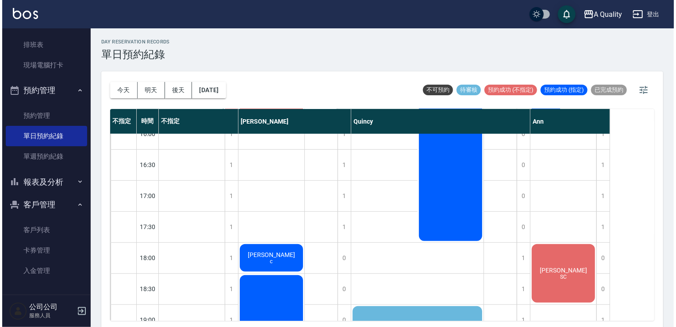
scroll to position [351, 0]
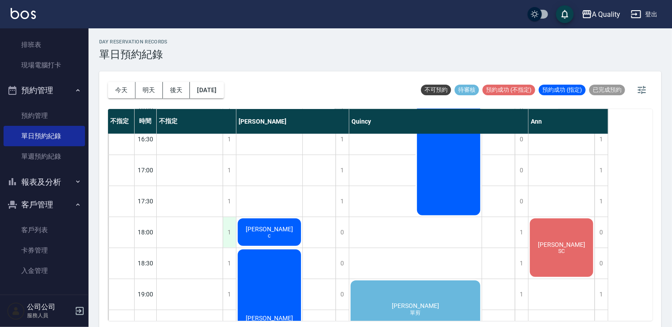
click at [229, 235] on div "1" at bounding box center [229, 232] width 13 height 31
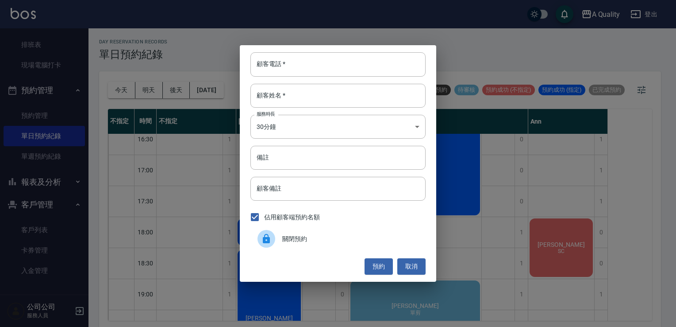
click at [277, 243] on div at bounding box center [270, 239] width 25 height 18
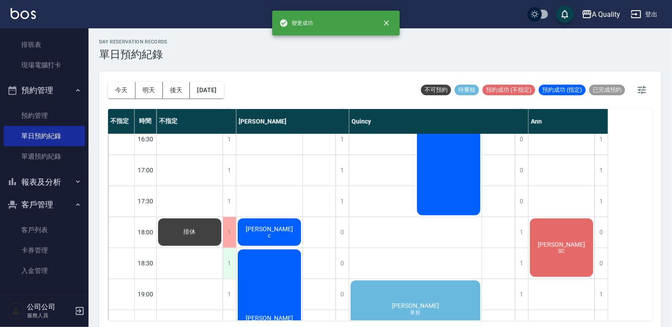
click at [233, 257] on div "1" at bounding box center [229, 263] width 13 height 31
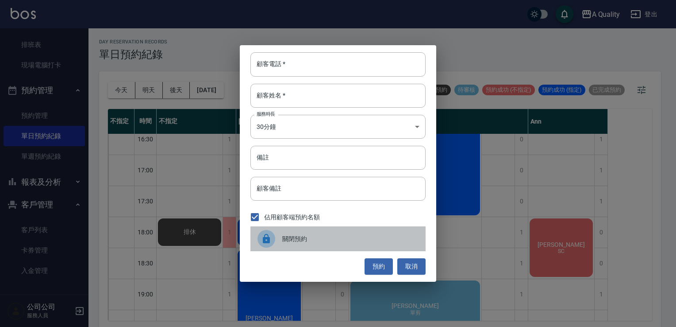
click at [306, 240] on span "關閉預約" at bounding box center [350, 238] width 136 height 9
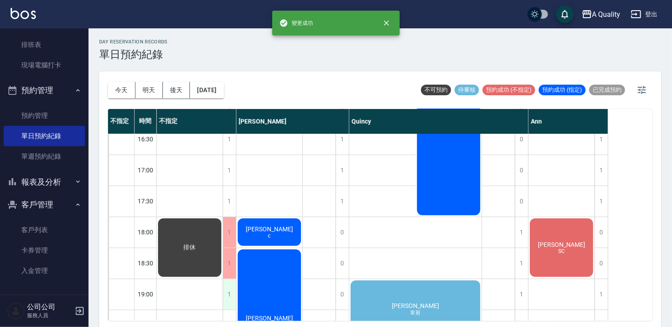
click at [234, 285] on div "1" at bounding box center [229, 294] width 13 height 31
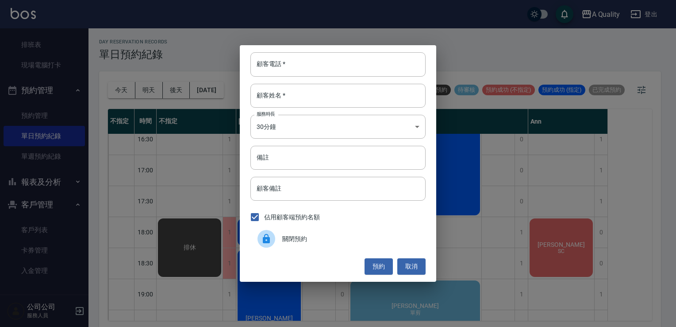
drag, startPoint x: 306, startPoint y: 242, endPoint x: 281, endPoint y: 243, distance: 24.8
click at [306, 242] on span "關閉預約" at bounding box center [350, 238] width 136 height 9
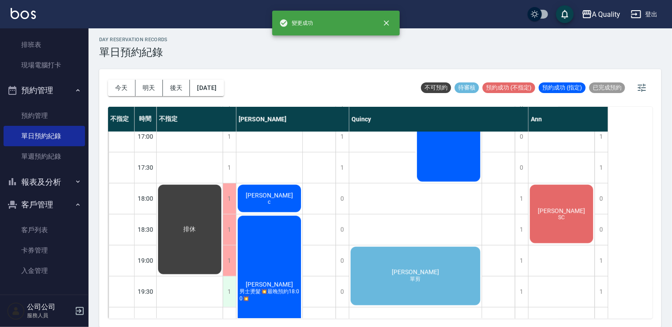
scroll to position [395, 0]
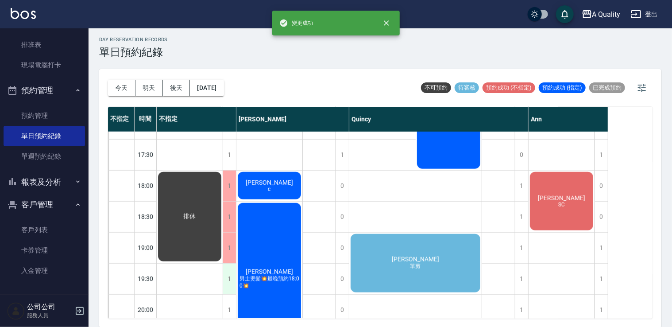
click at [230, 266] on div "1" at bounding box center [229, 278] width 13 height 31
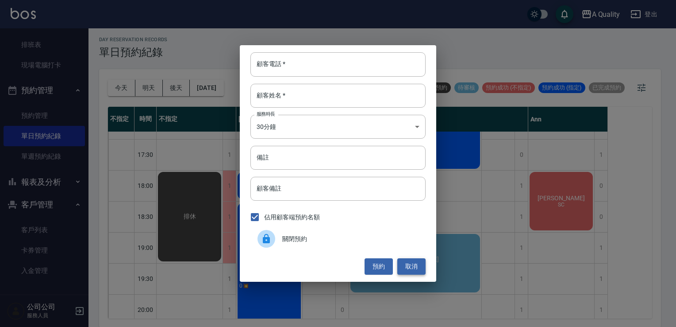
drag, startPoint x: 414, startPoint y: 262, endPoint x: 301, endPoint y: 249, distance: 114.1
click at [414, 262] on button "取消" at bounding box center [411, 266] width 28 height 16
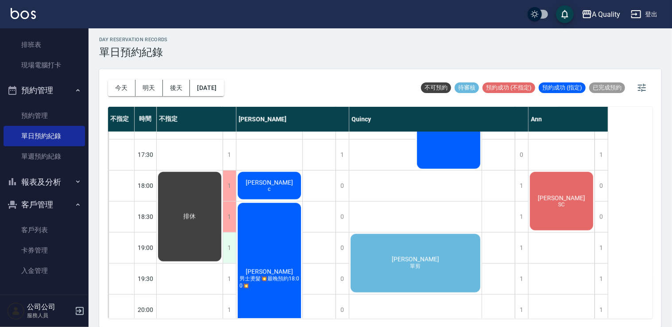
click at [224, 245] on div "1" at bounding box center [229, 247] width 13 height 31
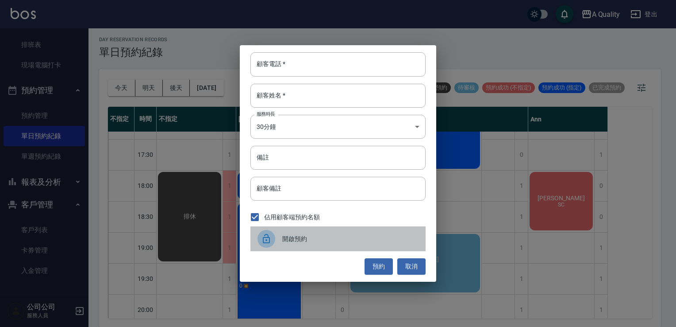
click at [269, 233] on div at bounding box center [267, 239] width 18 height 18
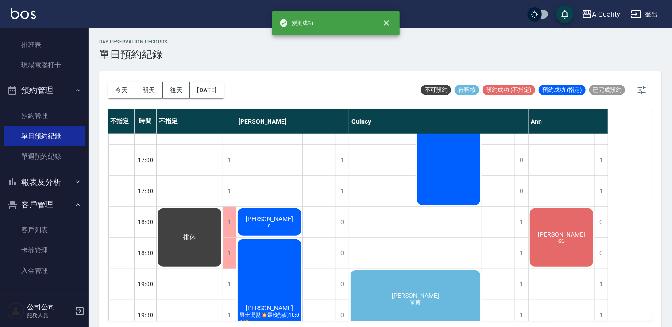
scroll to position [440, 0]
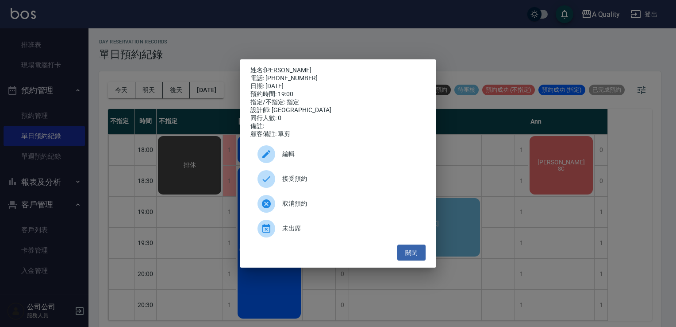
drag, startPoint x: 329, startPoint y: 188, endPoint x: 329, endPoint y: 197, distance: 9.7
click at [329, 188] on div "接受預約" at bounding box center [338, 178] width 175 height 25
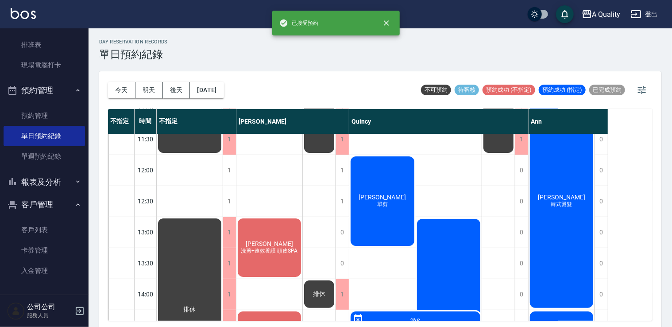
scroll to position [0, 0]
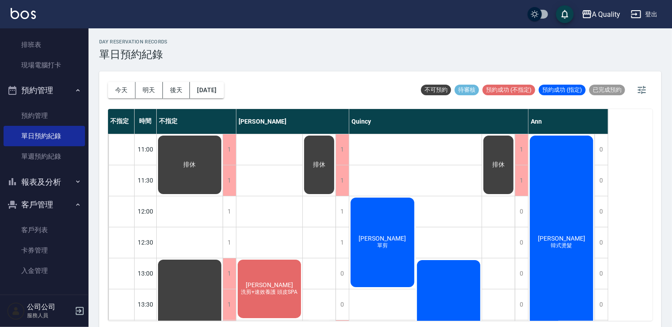
click at [150, 88] on button "明天" at bounding box center [148, 90] width 27 height 16
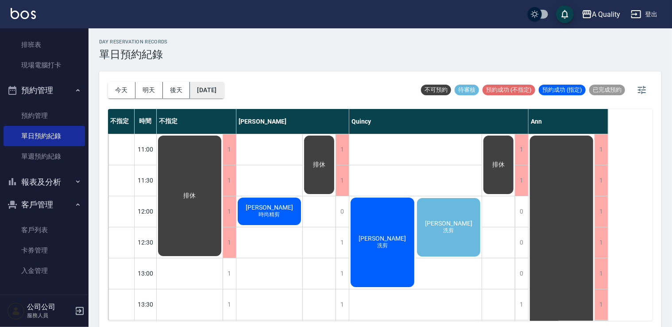
click at [220, 86] on button "[DATE]" at bounding box center [207, 90] width 34 height 16
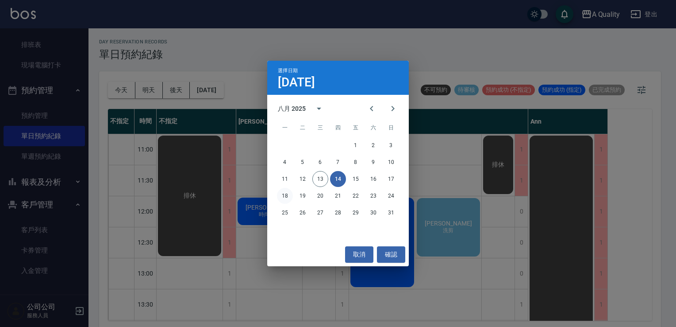
click at [290, 197] on button "18" at bounding box center [285, 196] width 16 height 16
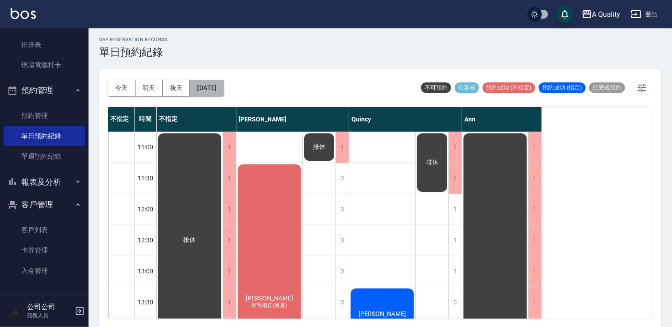
click at [224, 88] on button "[DATE]" at bounding box center [207, 88] width 34 height 16
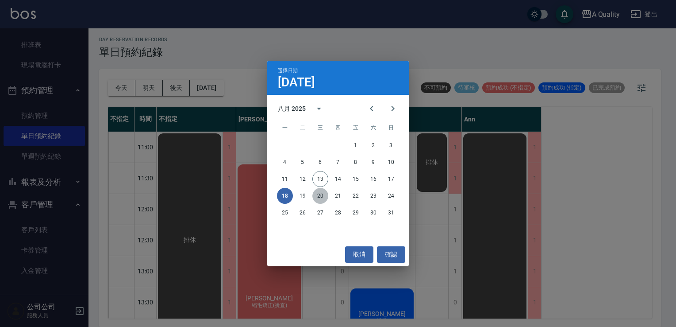
click at [322, 197] on button "20" at bounding box center [320, 196] width 16 height 16
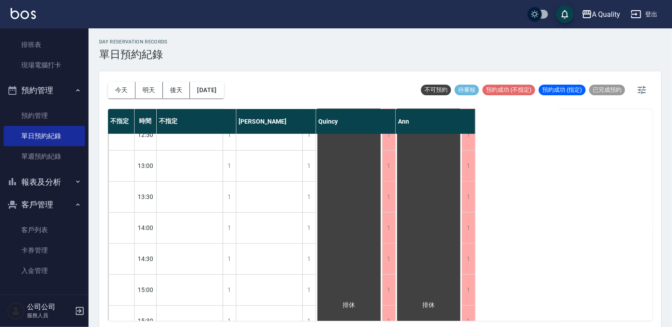
scroll to position [177, 0]
click at [224, 85] on button "[DATE]" at bounding box center [207, 90] width 34 height 16
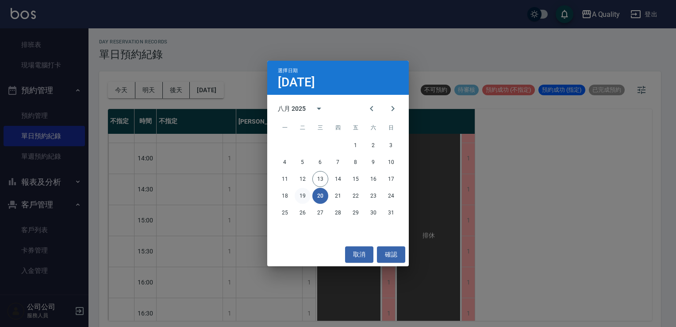
click at [305, 198] on button "19" at bounding box center [303, 196] width 16 height 16
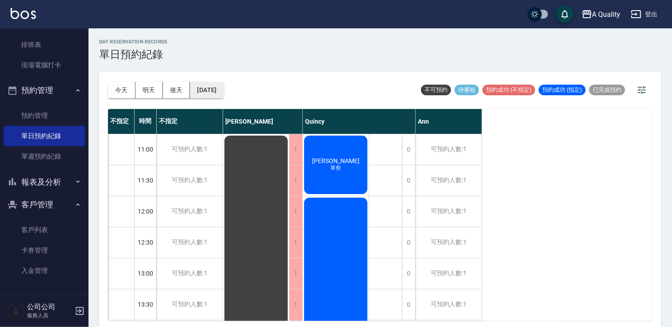
click at [218, 85] on button "[DATE]" at bounding box center [207, 90] width 34 height 16
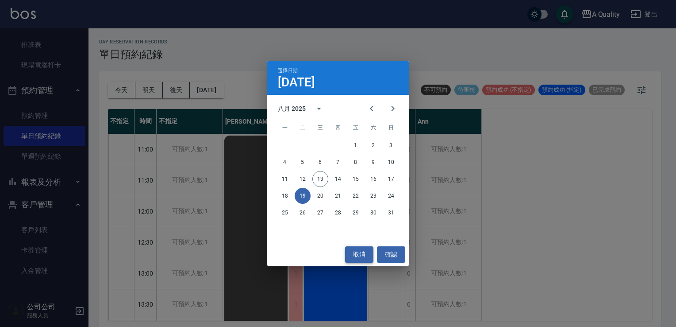
click at [363, 253] on button "取消" at bounding box center [359, 254] width 28 height 16
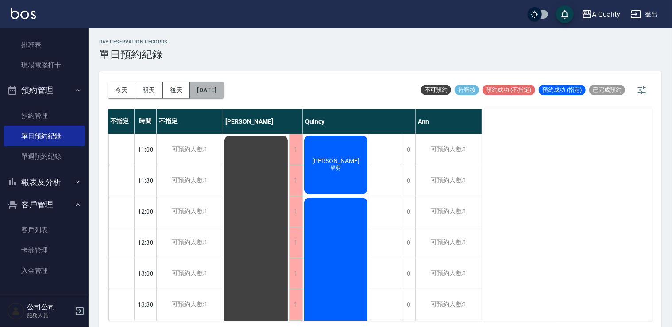
click at [216, 91] on button "[DATE]" at bounding box center [207, 90] width 34 height 16
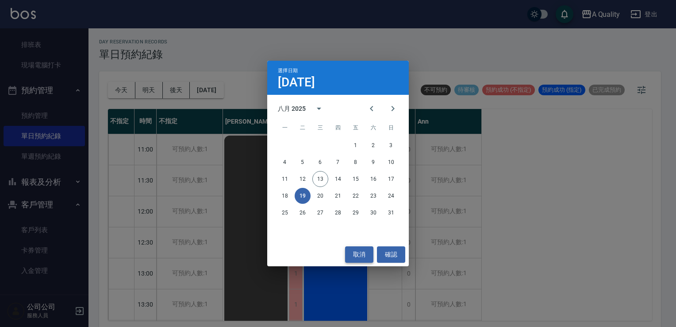
drag, startPoint x: 357, startPoint y: 252, endPoint x: 356, endPoint y: 244, distance: 8.0
click at [357, 251] on button "取消" at bounding box center [359, 254] width 28 height 16
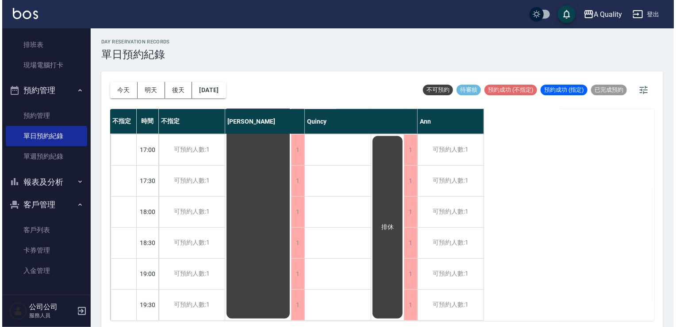
scroll to position [378, 0]
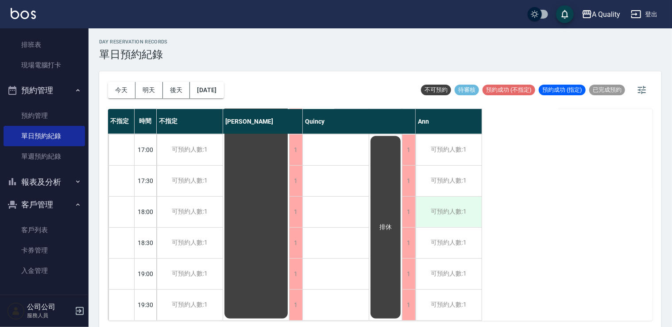
click at [474, 206] on div "可預約人數:1" at bounding box center [449, 212] width 66 height 31
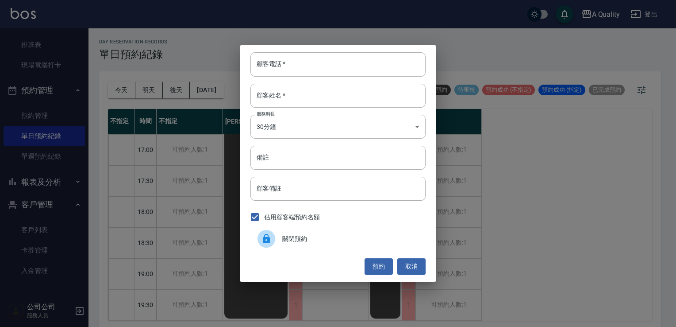
click at [278, 63] on input "顧客電話   *" at bounding box center [338, 64] width 175 height 24
click at [414, 261] on button "取消" at bounding box center [411, 266] width 28 height 16
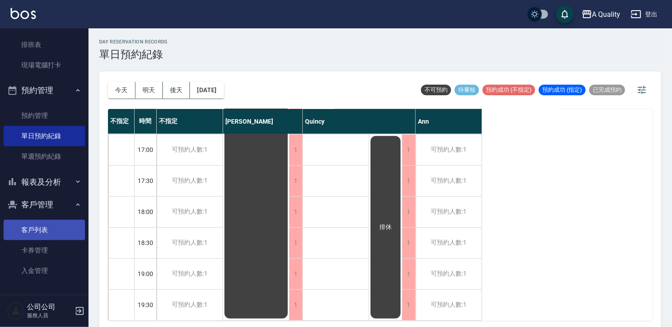
click at [42, 235] on link "客戶列表" at bounding box center [44, 230] width 81 height 20
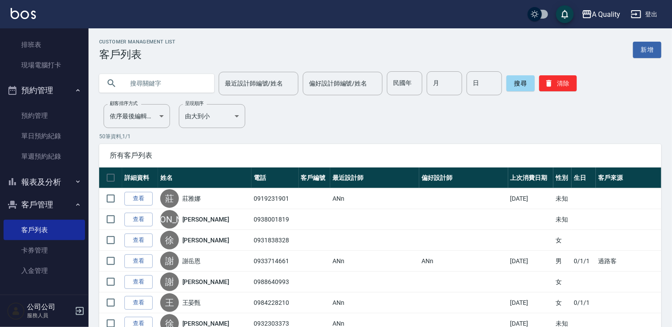
click at [152, 81] on input "text" at bounding box center [165, 83] width 83 height 24
type input "d"
type input "[PERSON_NAME]"
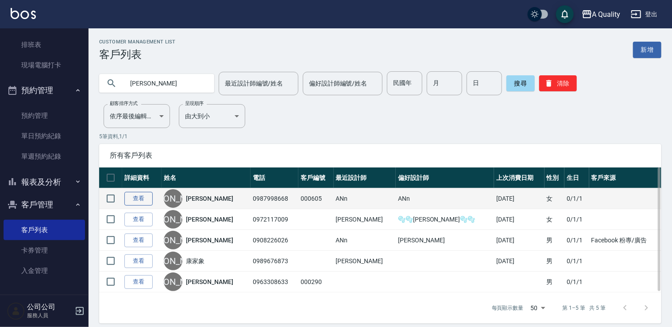
click at [135, 199] on link "查看" at bounding box center [138, 199] width 28 height 14
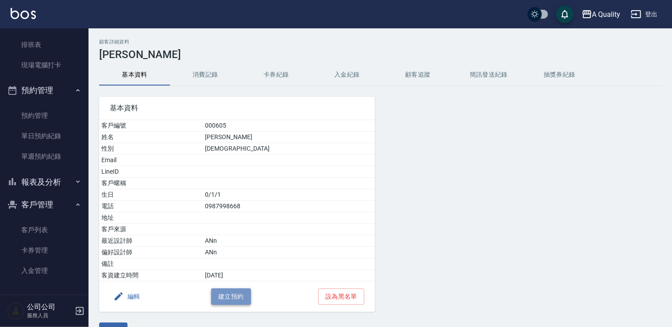
click at [223, 295] on button "建立預約" at bounding box center [231, 296] width 40 height 16
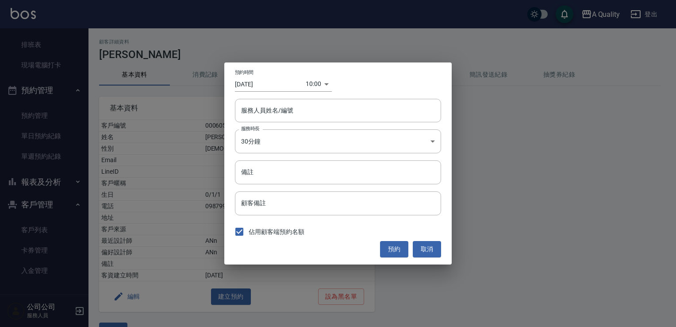
click at [309, 84] on body "A Quality 登出 櫃檯作業 打帳單 帳單列表 營業儀表板 現金收支登錄 每日結帳 排班表 現場電腦打卡 預約管理 預約管理 單日預約紀錄 單週預約紀錄…" at bounding box center [338, 174] width 676 height 349
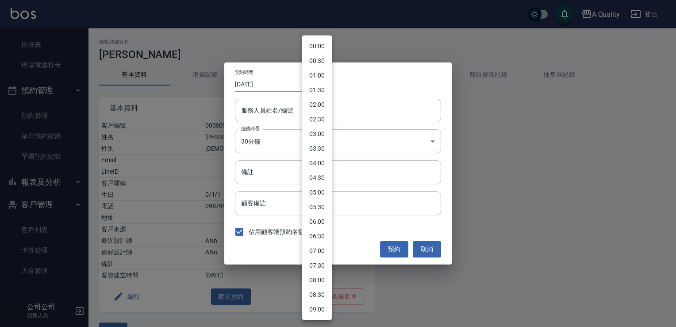
scroll to position [161, 0]
click at [264, 81] on div at bounding box center [338, 163] width 676 height 327
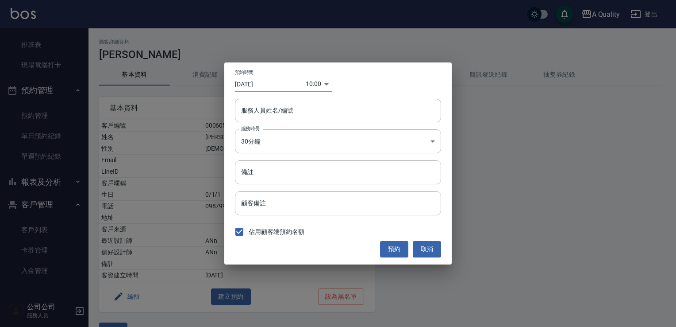
click at [264, 84] on input "[DATE]" at bounding box center [270, 84] width 71 height 15
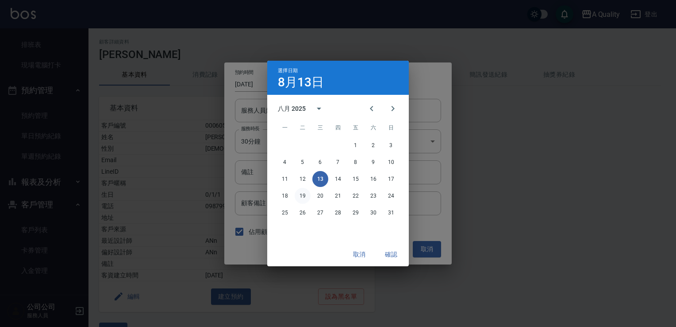
click at [303, 199] on button "19" at bounding box center [303, 196] width 16 height 16
type input "[DATE]"
type input "1755568800000"
drag, startPoint x: 389, startPoint y: 254, endPoint x: 377, endPoint y: 224, distance: 32.7
click at [389, 254] on button "確認" at bounding box center [391, 254] width 28 height 16
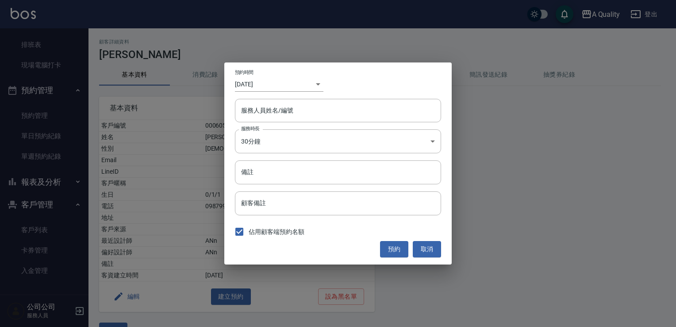
click at [314, 86] on div "​ 1755568800000" at bounding box center [315, 84] width 18 height 15
click at [318, 86] on div "​ 1755568800000" at bounding box center [315, 84] width 18 height 15
drag, startPoint x: 305, startPoint y: 81, endPoint x: 317, endPoint y: 81, distance: 12.0
click at [308, 81] on div "預約時間 [DATE] ​ 1755568800000" at bounding box center [338, 80] width 206 height 22
click at [321, 81] on div "​ 1755568800000" at bounding box center [315, 84] width 18 height 15
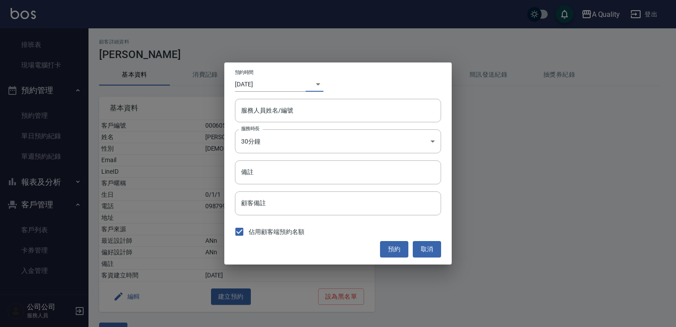
click at [311, 84] on body "A Quality 登出 櫃檯作業 打帳單 帳單列表 營業儀表板 現金收支登錄 每日結帳 排班表 現場電腦打卡 預約管理 預約管理 單日預約紀錄 單週預約紀錄…" at bounding box center [338, 174] width 676 height 349
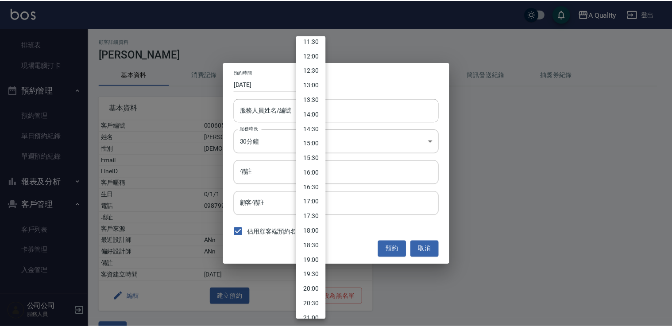
scroll to position [424, 0]
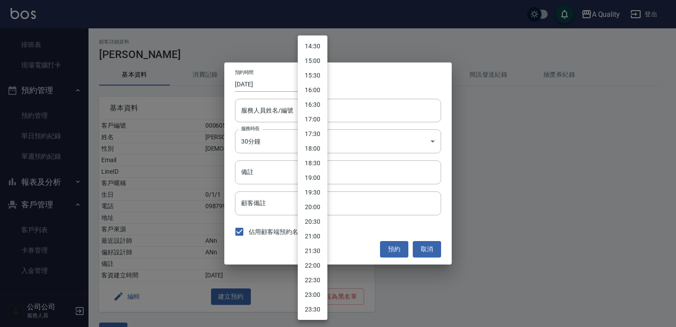
click at [318, 148] on li "18:00" at bounding box center [313, 148] width 30 height 15
type input "[DATE]"
type input "1755079200000"
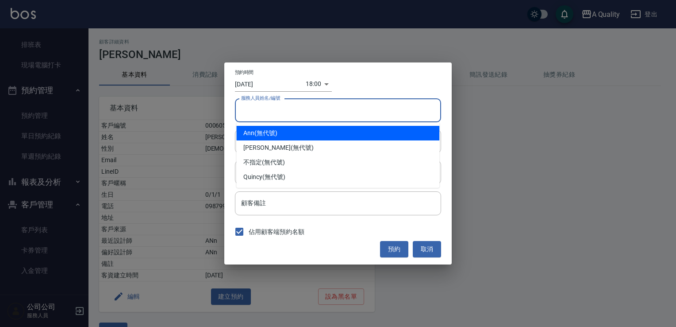
click at [287, 114] on input "服務人員姓名/編號" at bounding box center [338, 110] width 198 height 15
click at [270, 131] on div "Ann (無代號)" at bounding box center [337, 133] width 203 height 15
type input "ANn"
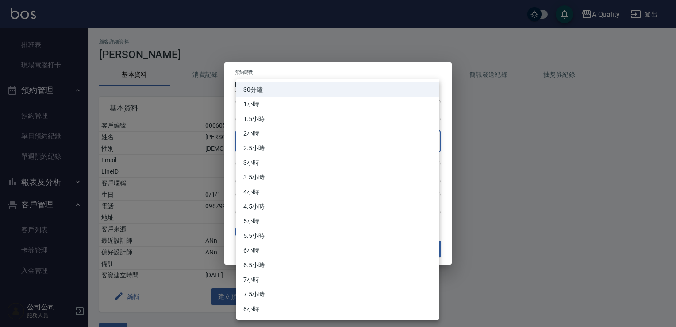
click at [270, 140] on body "A Quality 登出 櫃檯作業 打帳單 帳單列表 營業儀表板 現金收支登錄 每日結帳 排班表 現場電腦打卡 預約管理 預約管理 單日預約紀錄 單週預約紀錄…" at bounding box center [338, 174] width 676 height 349
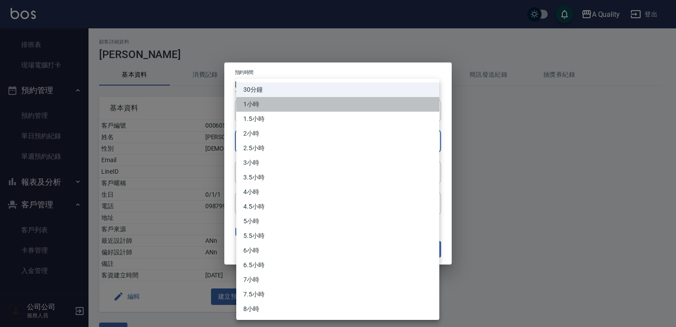
click at [269, 104] on li "1小時" at bounding box center [337, 104] width 203 height 15
type input "2"
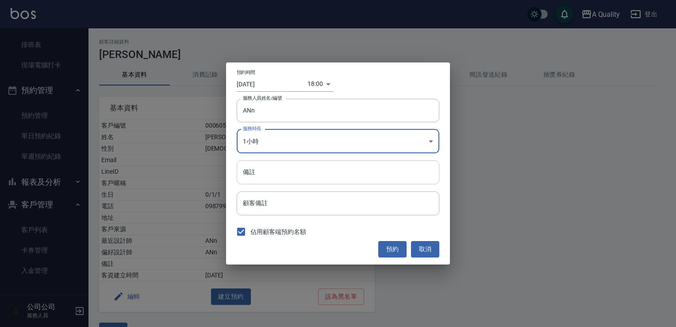
click at [268, 165] on input "備註" at bounding box center [338, 172] width 203 height 24
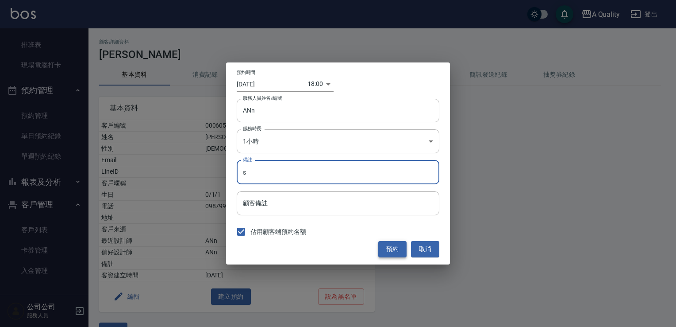
type input "s"
click at [394, 245] on button "預約" at bounding box center [392, 249] width 28 height 16
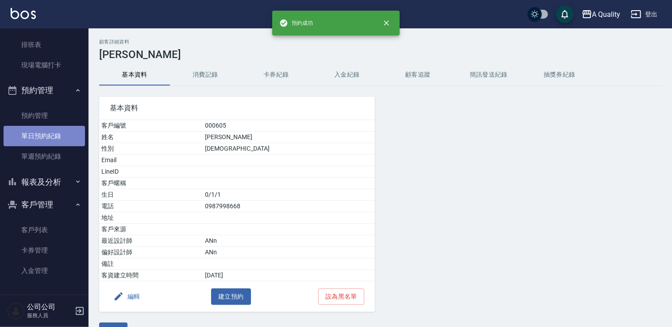
click at [53, 137] on link "單日預約紀錄" at bounding box center [44, 136] width 81 height 20
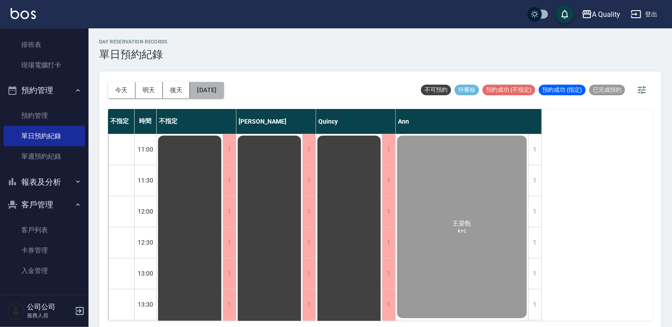
click at [219, 88] on button "[DATE]" at bounding box center [207, 90] width 34 height 16
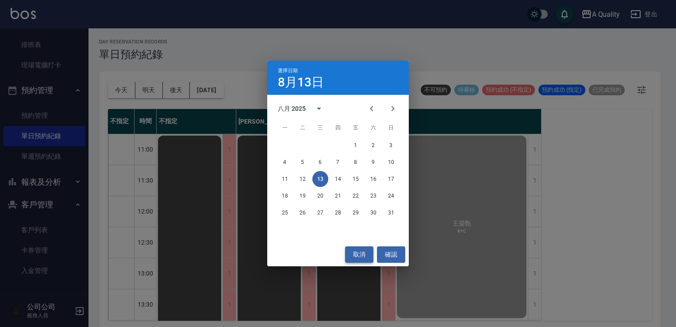
click at [351, 252] on button "取消" at bounding box center [359, 254] width 28 height 16
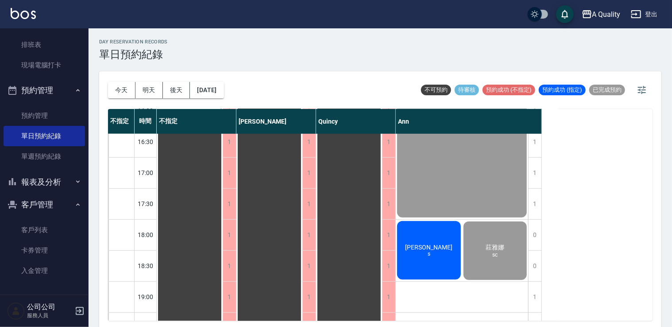
scroll to position [378, 0]
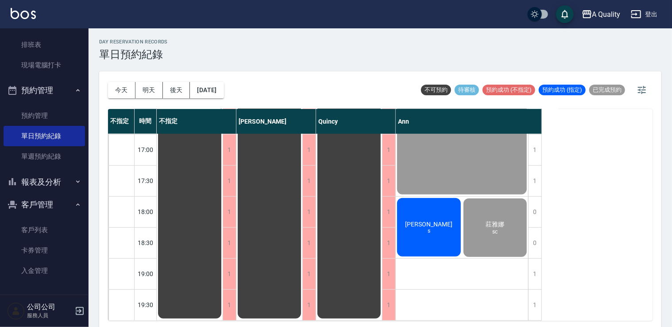
click at [223, 226] on div "[PERSON_NAME]" at bounding box center [190, 41] width 66 height 557
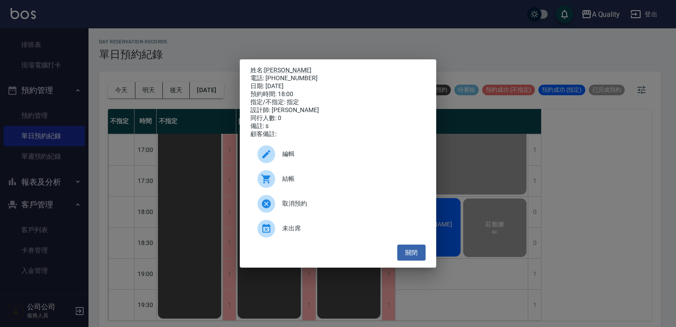
click at [285, 157] on span "編輯" at bounding box center [350, 153] width 136 height 9
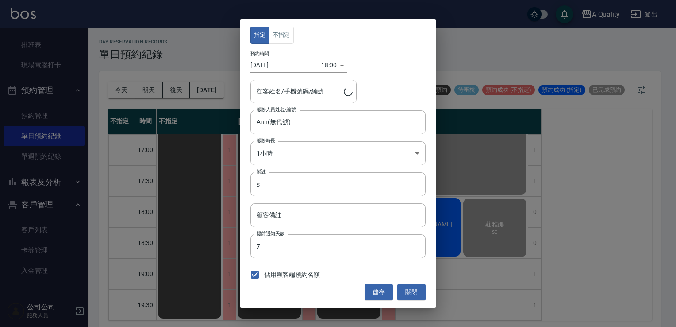
type input "[PERSON_NAME]/0987998668/000605"
click at [281, 61] on input "[DATE]" at bounding box center [286, 65] width 71 height 15
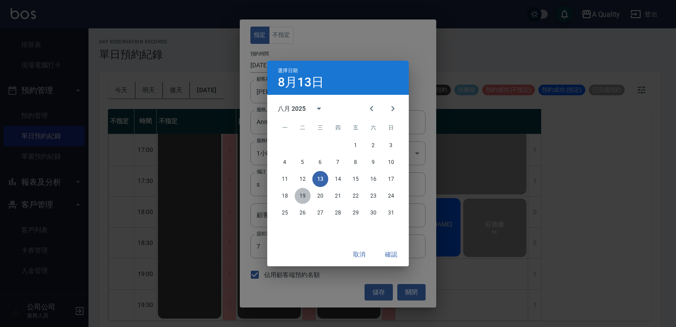
click at [301, 200] on button "19" at bounding box center [303, 196] width 16 height 16
type input "[DATE]"
type input "1755597600000"
click at [397, 256] on button "確認" at bounding box center [391, 254] width 28 height 16
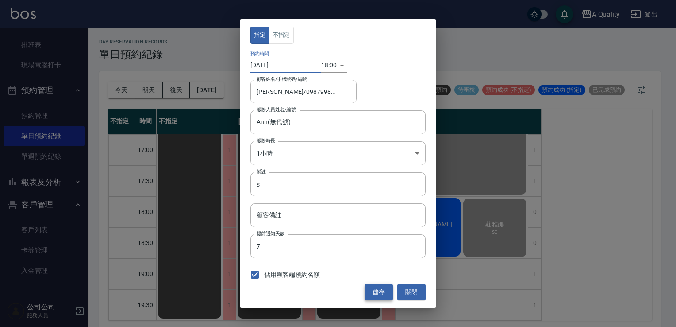
click at [386, 290] on button "儲存" at bounding box center [379, 292] width 28 height 16
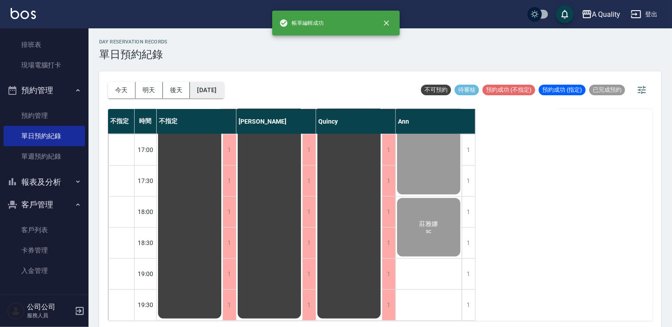
click at [224, 96] on button "[DATE]" at bounding box center [207, 90] width 34 height 16
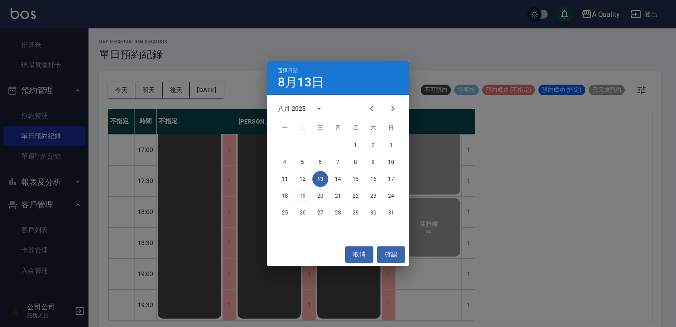
click at [301, 194] on button "19" at bounding box center [303, 196] width 16 height 16
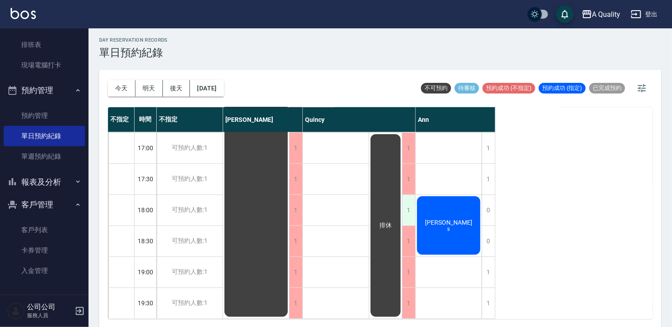
scroll to position [2, 0]
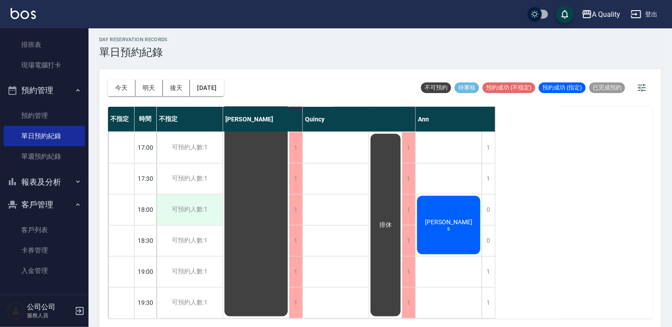
click at [214, 204] on div "可預約人數:1" at bounding box center [190, 209] width 66 height 31
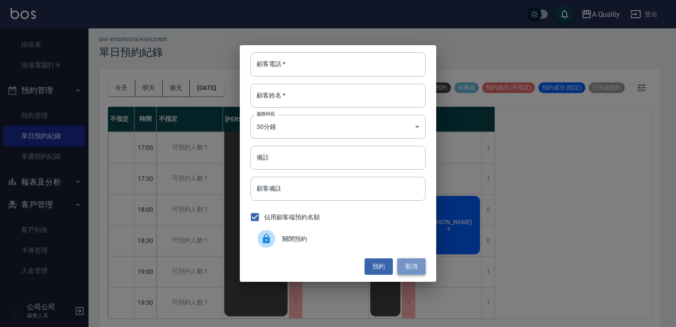
drag, startPoint x: 420, startPoint y: 267, endPoint x: 344, endPoint y: 267, distance: 75.2
click at [418, 267] on button "取消" at bounding box center [411, 266] width 28 height 16
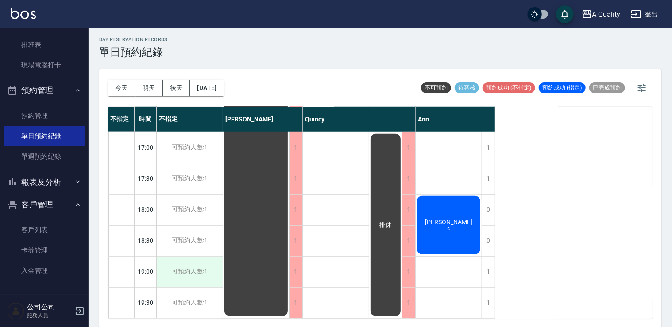
click at [205, 274] on div "可預約人數:1" at bounding box center [190, 271] width 66 height 31
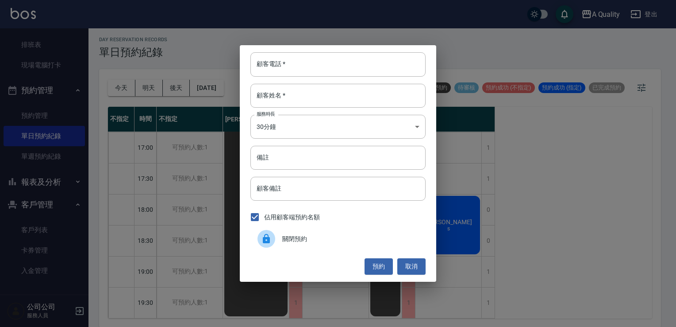
click at [223, 296] on div "顧客電話   * 顧客電話   * 顧客姓名   * 顧客姓名   * 服務時長 30分鐘 1 服務時長 備註 備註 顧客備註 顧客備註 佔用顧客端預約名額 …" at bounding box center [338, 163] width 676 height 327
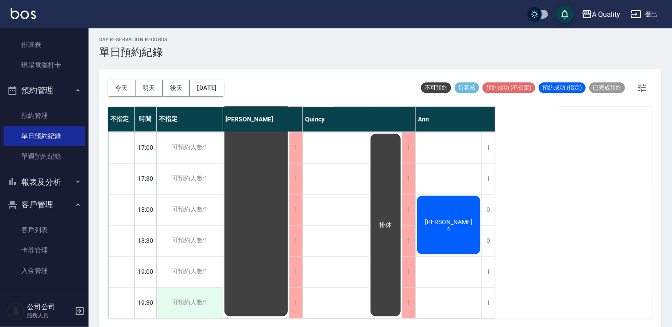
click at [215, 289] on div "可預約人數:1" at bounding box center [190, 302] width 66 height 31
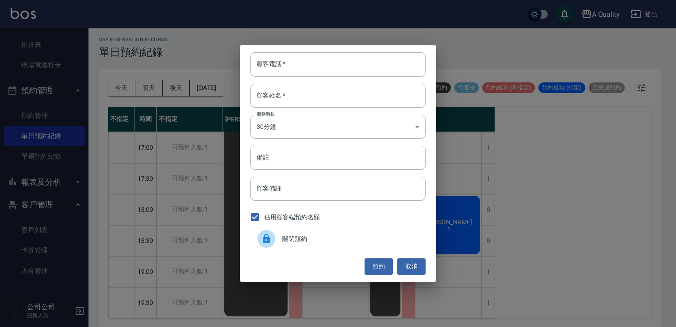
drag, startPoint x: 285, startPoint y: 232, endPoint x: 276, endPoint y: 242, distance: 12.5
click at [283, 235] on div "關閉預約" at bounding box center [338, 238] width 175 height 25
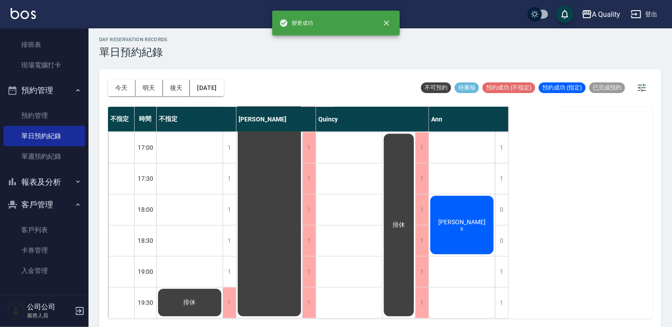
click at [222, 268] on div "排休" at bounding box center [190, 39] width 66 height 558
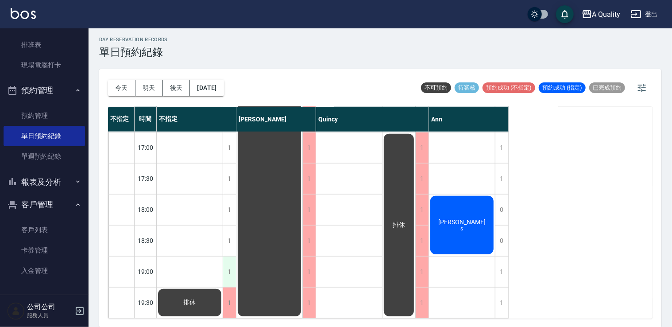
click at [227, 266] on div "1" at bounding box center [229, 271] width 13 height 31
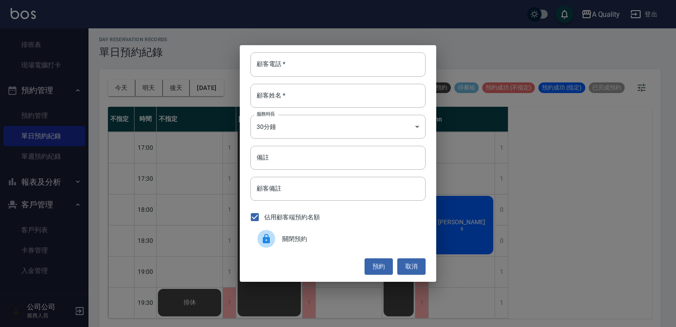
drag, startPoint x: 289, startPoint y: 267, endPoint x: 297, endPoint y: 240, distance: 27.9
click at [289, 263] on div "預約 取消" at bounding box center [338, 266] width 175 height 16
click at [297, 240] on span "關閉預約" at bounding box center [350, 238] width 136 height 9
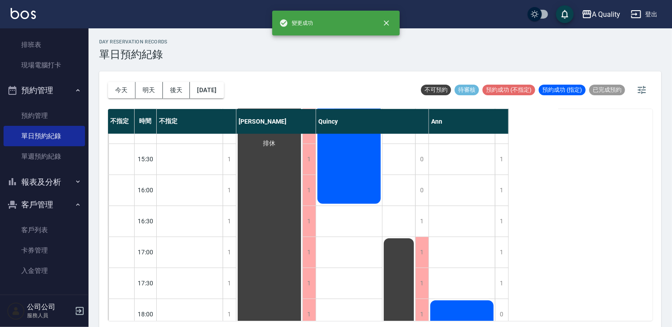
scroll to position [333, 0]
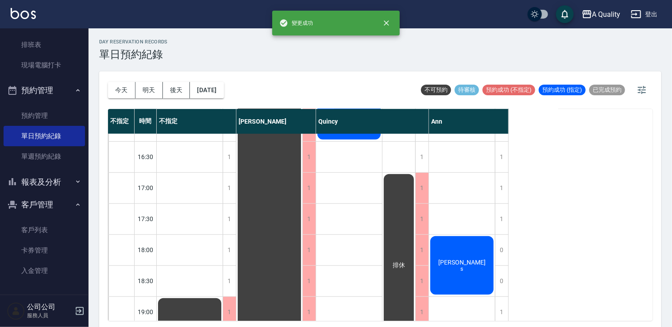
click at [223, 297] on div "排休" at bounding box center [190, 327] width 66 height 61
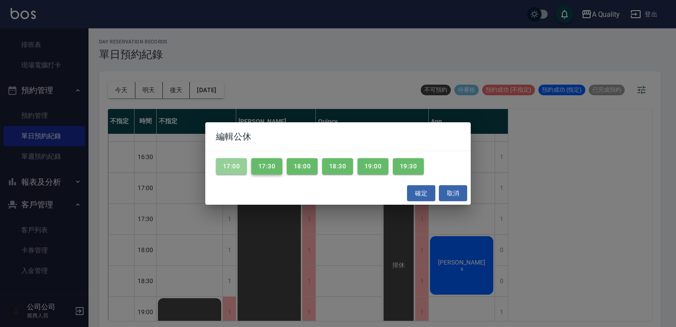
drag, startPoint x: 239, startPoint y: 167, endPoint x: 266, endPoint y: 167, distance: 27.4
click at [239, 167] on button "17:00" at bounding box center [231, 166] width 31 height 16
click at [266, 166] on button "17:30" at bounding box center [266, 166] width 31 height 16
click at [313, 166] on button "18:00" at bounding box center [302, 166] width 31 height 16
click at [345, 167] on button "18:30" at bounding box center [337, 166] width 31 height 16
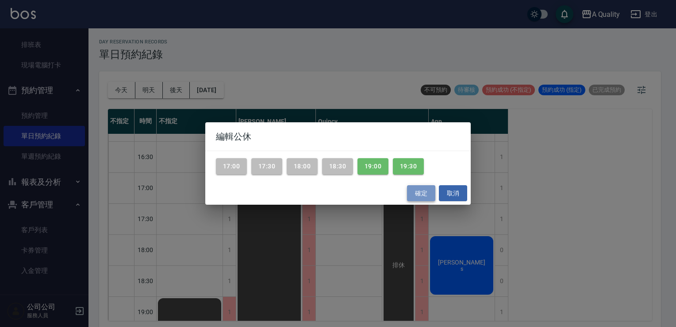
click at [413, 194] on button "確定" at bounding box center [421, 193] width 28 height 16
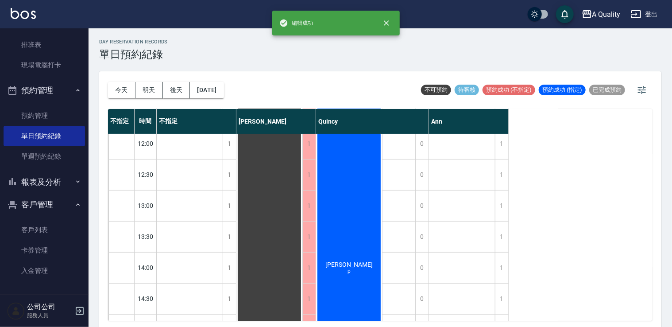
scroll to position [0, 0]
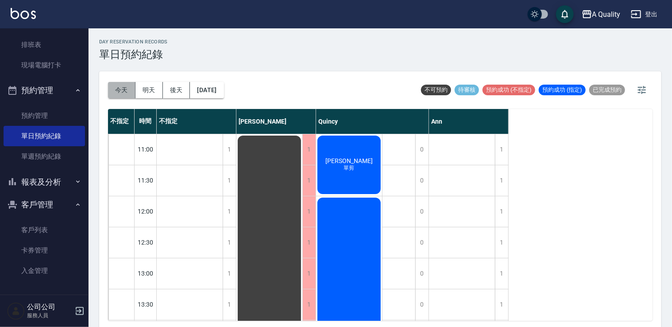
click at [112, 82] on button "今天" at bounding box center [121, 90] width 27 height 16
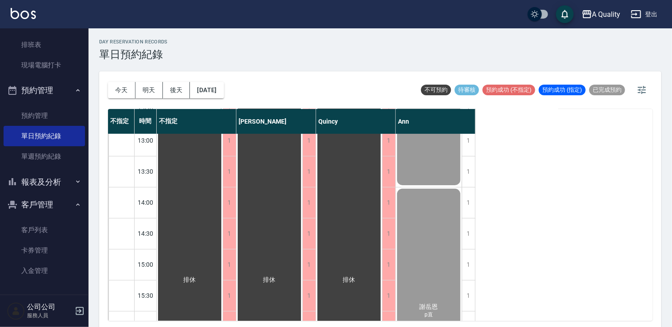
scroll to position [378, 0]
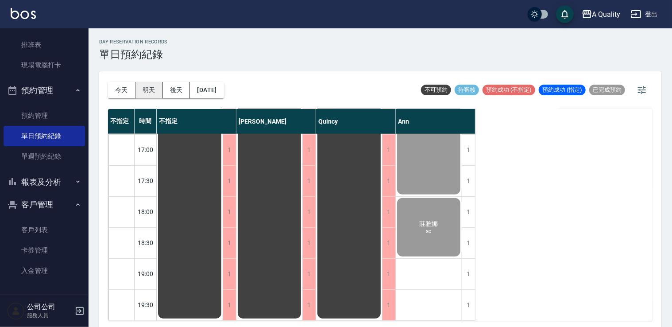
click at [152, 93] on button "明天" at bounding box center [148, 90] width 27 height 16
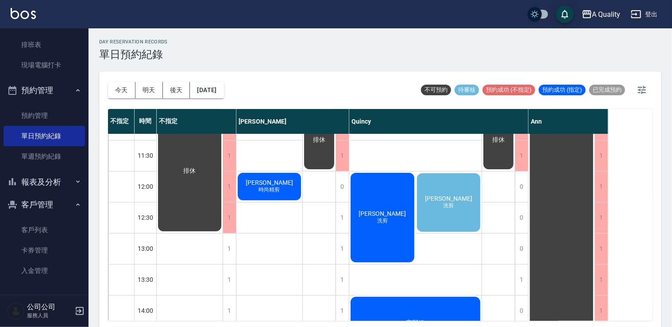
scroll to position [23, 0]
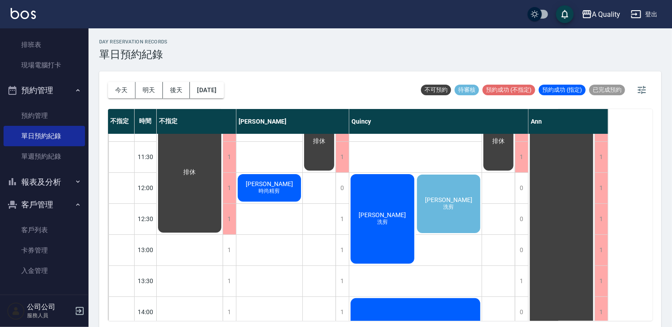
click at [271, 195] on span "洗剪" at bounding box center [270, 195] width 4 height 0
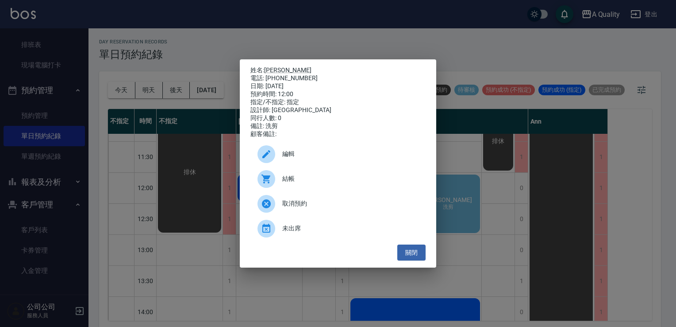
click at [300, 158] on span "編輯" at bounding box center [350, 153] width 136 height 9
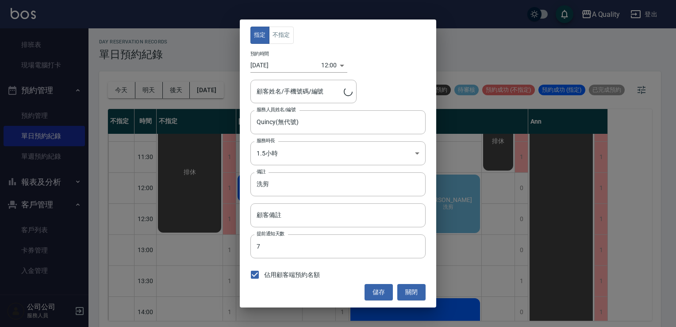
type input "[PERSON_NAME]/0920667820/"
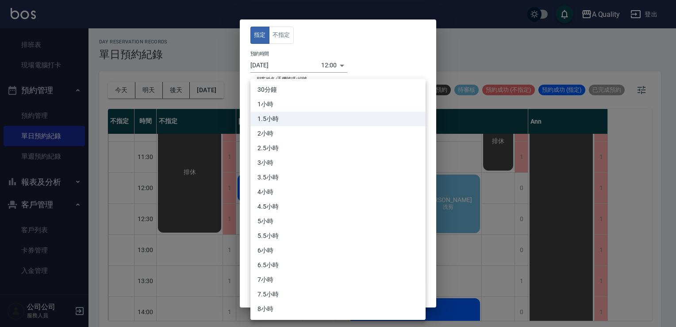
click at [282, 142] on body "A Quality 登出 櫃檯作業 打帳單 帳單列表 營業儀表板 現金收支登錄 每日結帳 排班表 現場電腦打卡 預約管理 預約管理 單日預約紀錄 單週預約紀錄…" at bounding box center [338, 164] width 676 height 329
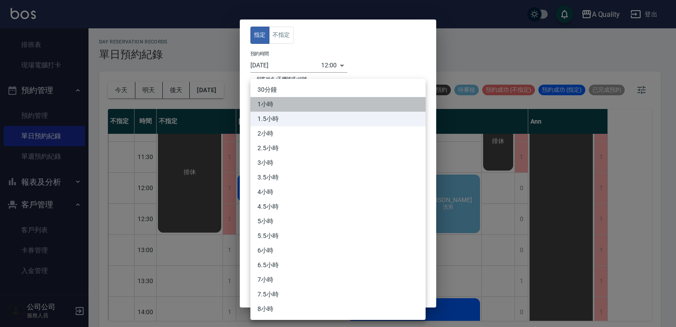
click at [281, 103] on li "1小時" at bounding box center [338, 104] width 175 height 15
type input "2"
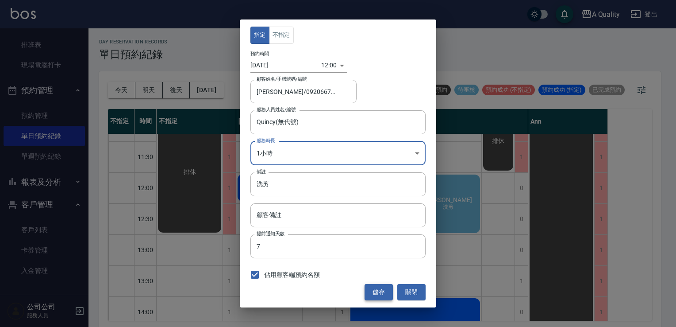
click at [374, 289] on button "儲存" at bounding box center [379, 292] width 28 height 16
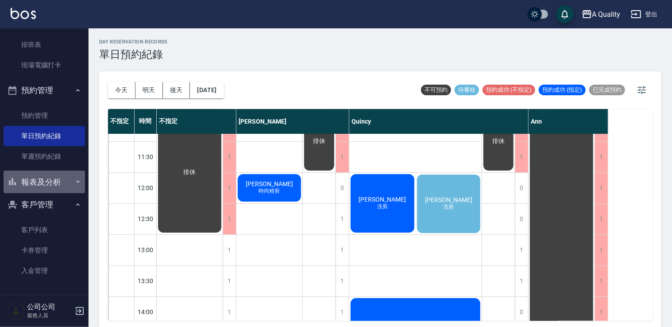
click at [48, 178] on button "報表及分析" at bounding box center [44, 181] width 81 height 23
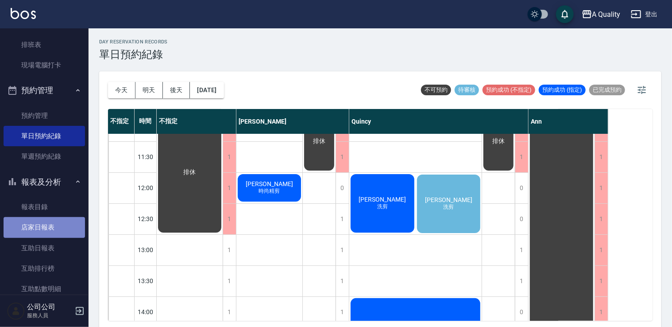
click at [47, 225] on link "店家日報表" at bounding box center [44, 227] width 81 height 20
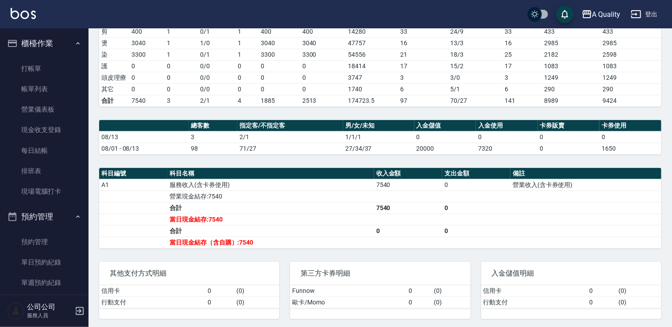
drag, startPoint x: 47, startPoint y: 88, endPoint x: 84, endPoint y: 100, distance: 38.6
click at [47, 88] on link "帳單列表" at bounding box center [44, 89] width 81 height 20
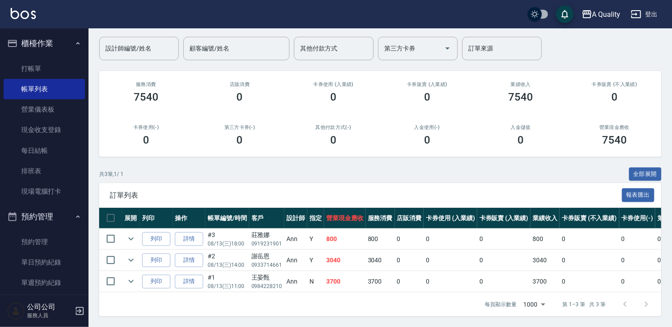
scroll to position [72, 0]
click at [132, 237] on icon "expand row" at bounding box center [130, 238] width 5 height 3
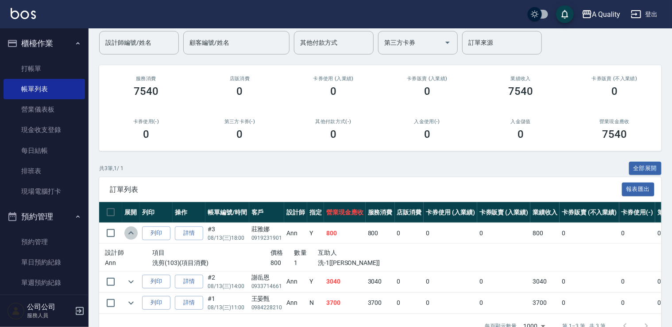
click at [131, 233] on icon "expand row" at bounding box center [131, 232] width 11 height 11
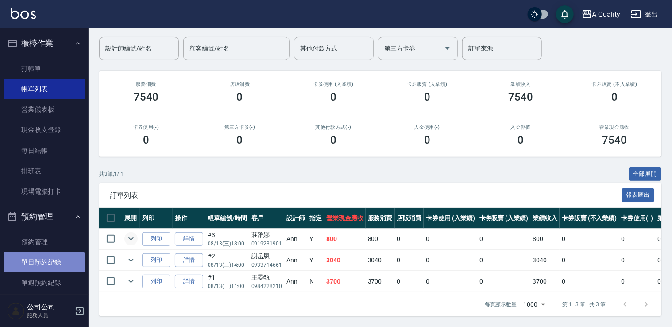
click at [45, 254] on link "單日預約紀錄" at bounding box center [44, 262] width 81 height 20
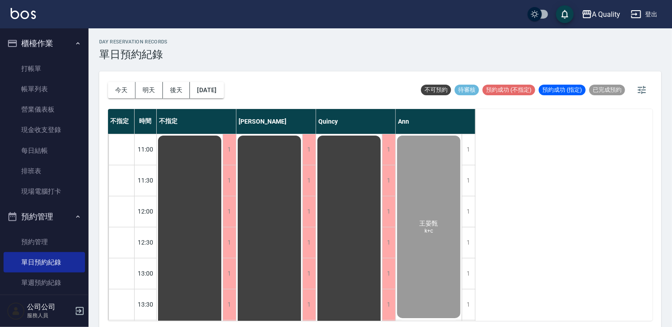
drag, startPoint x: 247, startPoint y: 77, endPoint x: 217, endPoint y: 93, distance: 34.1
click at [247, 78] on div "[DATE] [DATE] [DATE] [DATE] 不可預約 待審核 預約成功 (不指定) 預約成功 (指定) 已完成預約" at bounding box center [380, 90] width 544 height 38
click at [217, 93] on button "[DATE]" at bounding box center [207, 90] width 34 height 16
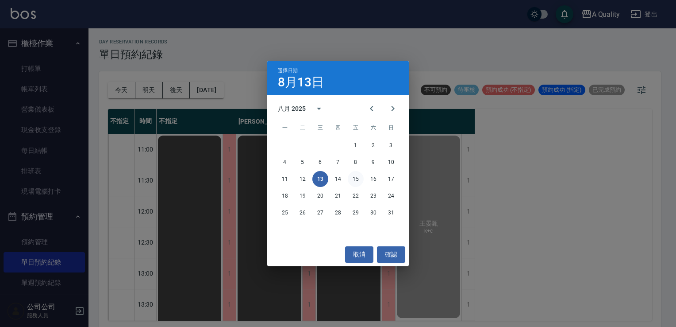
click at [355, 177] on button "15" at bounding box center [356, 179] width 16 height 16
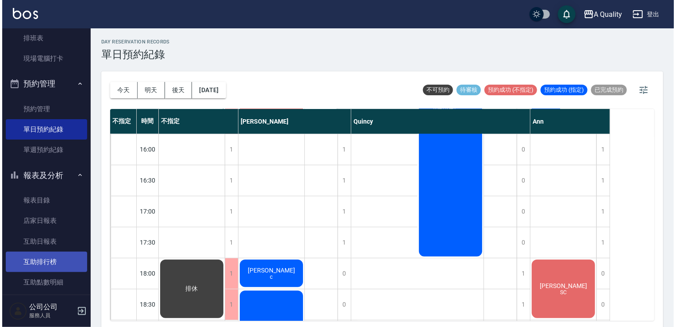
scroll to position [266, 0]
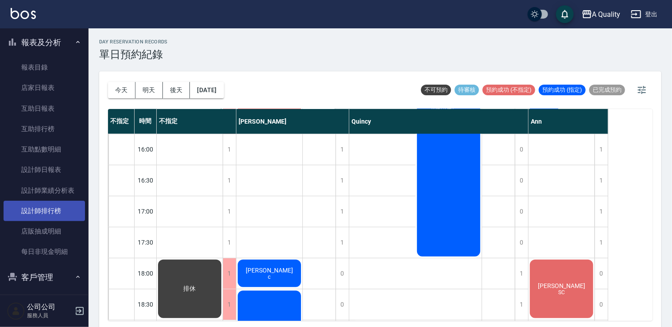
click at [48, 208] on link "設計師排行榜" at bounding box center [44, 210] width 81 height 20
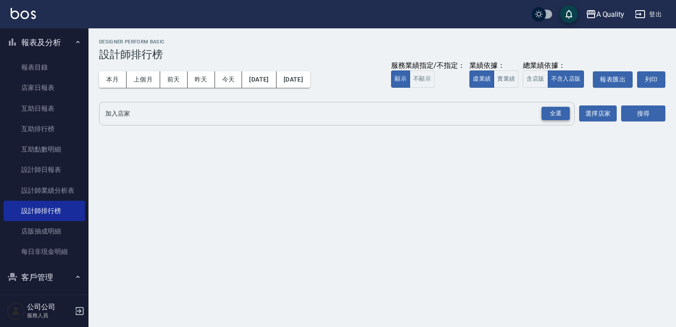
click at [558, 116] on div "全選" at bounding box center [556, 114] width 28 height 14
click at [642, 112] on button "搜尋" at bounding box center [643, 114] width 44 height 16
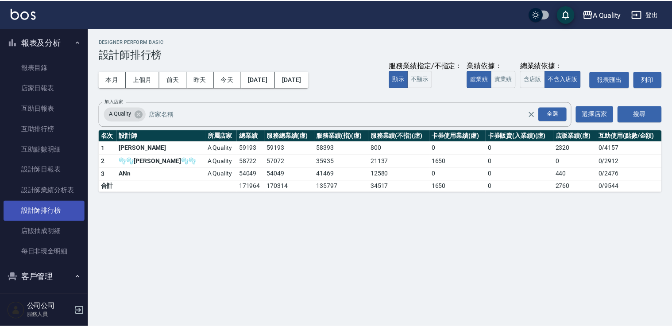
scroll to position [133, 0]
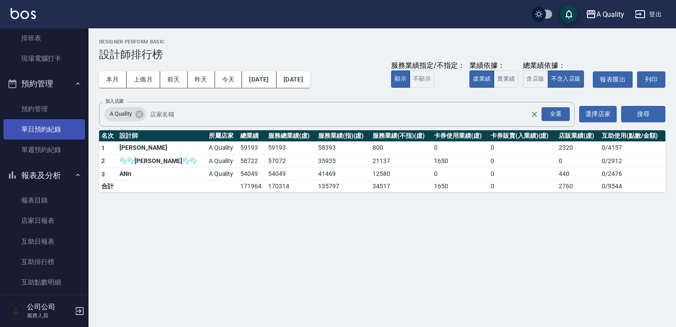
click at [35, 134] on link "單日預約紀錄" at bounding box center [44, 129] width 81 height 20
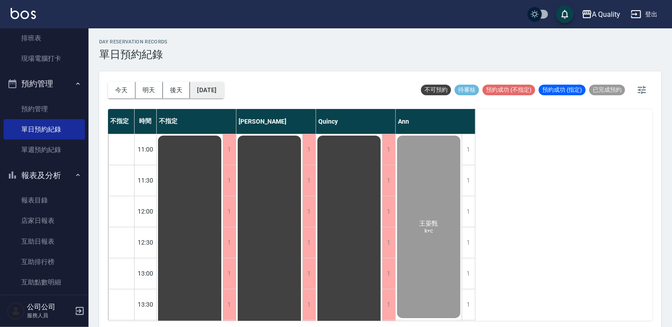
click at [207, 94] on button "[DATE]" at bounding box center [207, 90] width 34 height 16
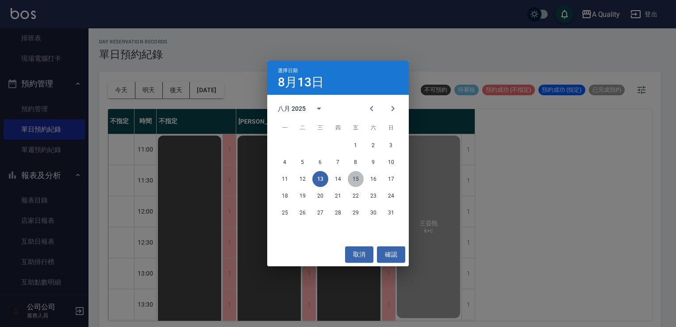
click at [357, 185] on button "15" at bounding box center [356, 179] width 16 height 16
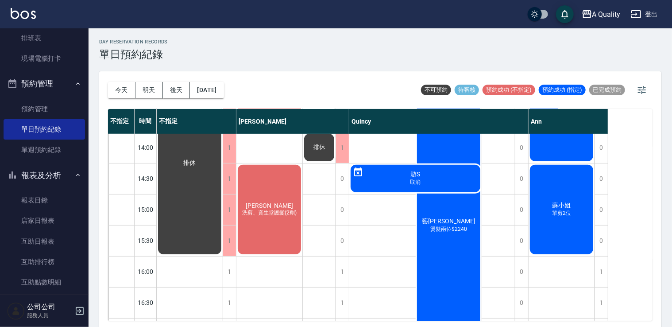
scroll to position [174, 0]
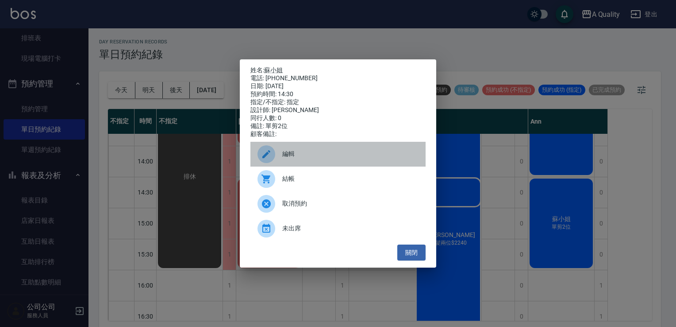
click at [311, 158] on span "編輯" at bounding box center [350, 153] width 136 height 9
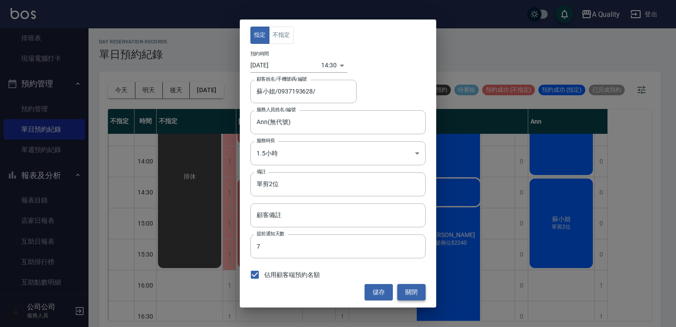
click at [413, 293] on button "關閉" at bounding box center [411, 292] width 28 height 16
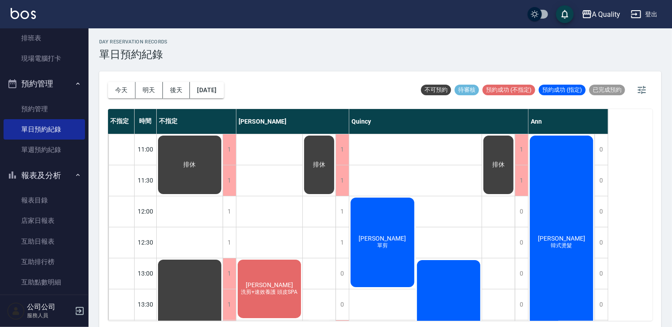
scroll to position [133, 0]
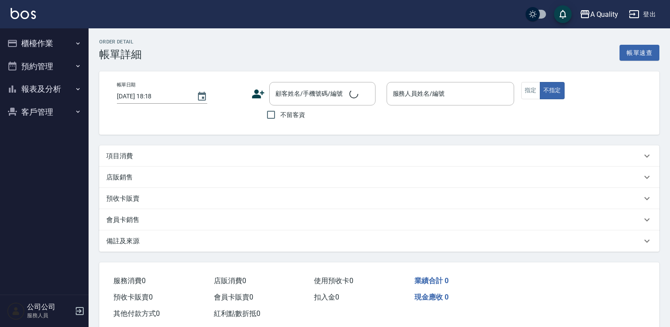
type input "[DATE] 18:00"
type input "Ann(無代號)"
type input "sc"
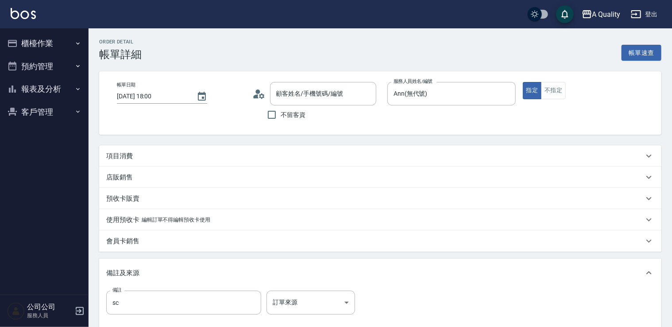
type input "莊雅娜/0919231901/null"
click at [156, 158] on div "項目消費" at bounding box center [374, 155] width 537 height 9
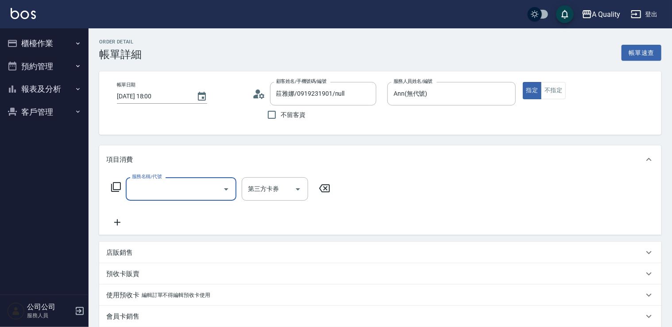
drag, startPoint x: 160, startPoint y: 193, endPoint x: 159, endPoint y: 180, distance: 13.3
click at [159, 193] on input "服務名稱/代號" at bounding box center [174, 188] width 89 height 15
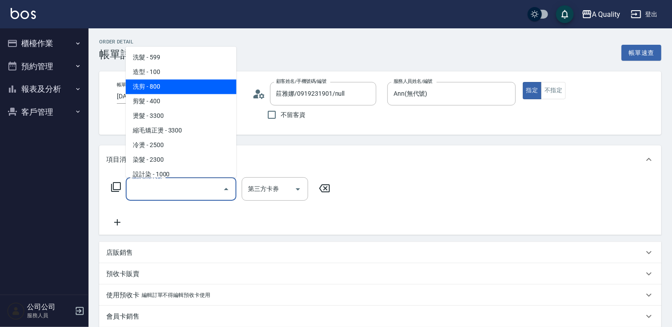
click at [176, 84] on span "洗剪 - 800" at bounding box center [181, 86] width 111 height 15
type input "洗剪(103)"
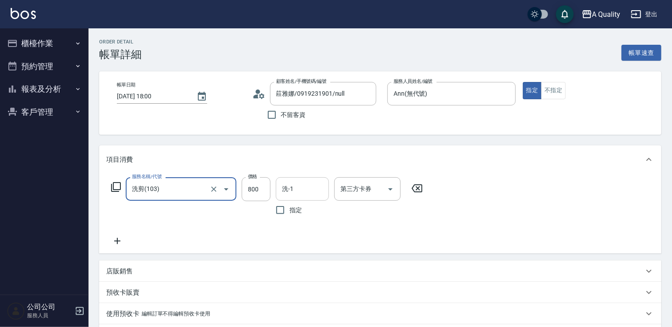
click at [299, 184] on input "洗-1" at bounding box center [302, 188] width 45 height 15
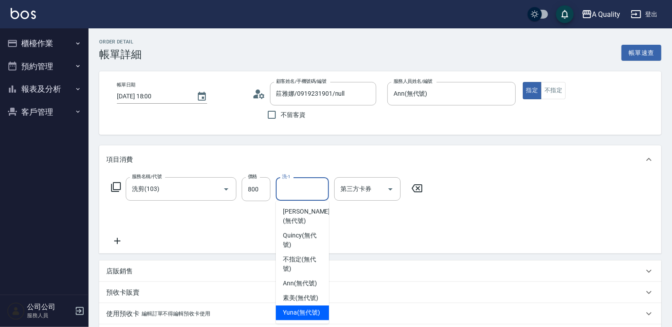
click at [306, 312] on span "Yuna (無代號)" at bounding box center [301, 312] width 37 height 9
type input "Yuna(無代號)"
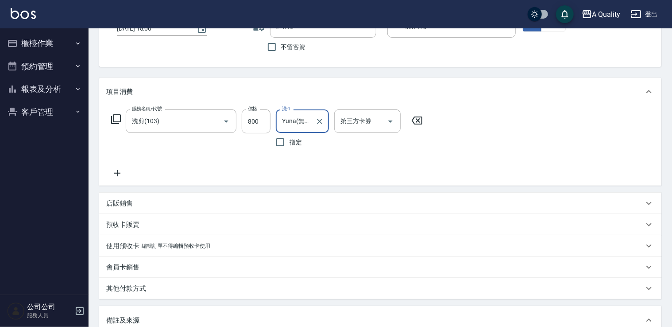
scroll to position [215, 0]
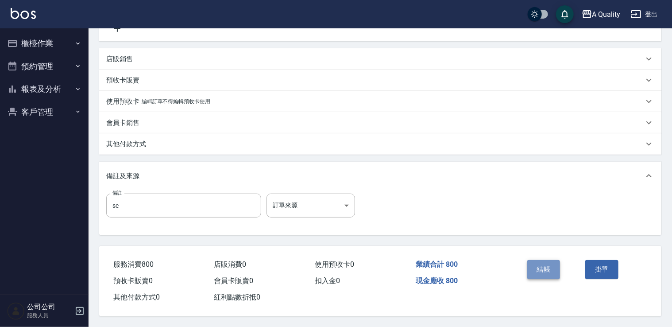
click at [542, 275] on button "結帳" at bounding box center [543, 269] width 33 height 19
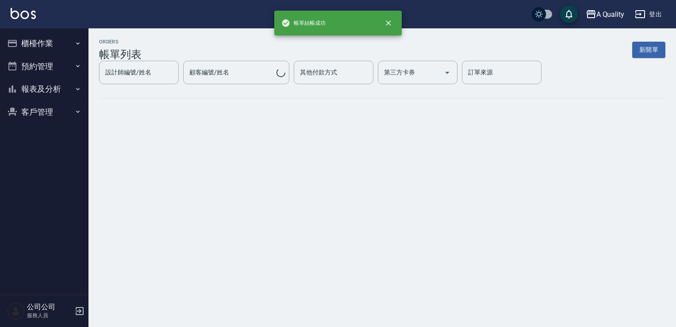
click at [19, 58] on button "預約管理" at bounding box center [44, 66] width 81 height 23
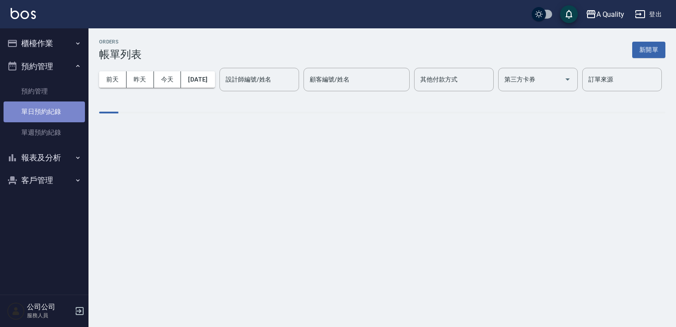
click at [51, 108] on link "單日預約紀錄" at bounding box center [44, 111] width 81 height 20
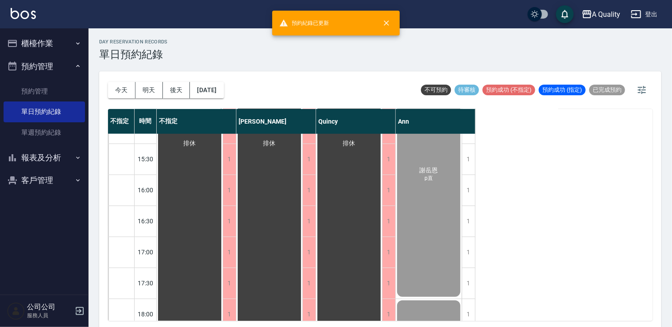
scroll to position [310, 0]
